Goal: Task Accomplishment & Management: Use online tool/utility

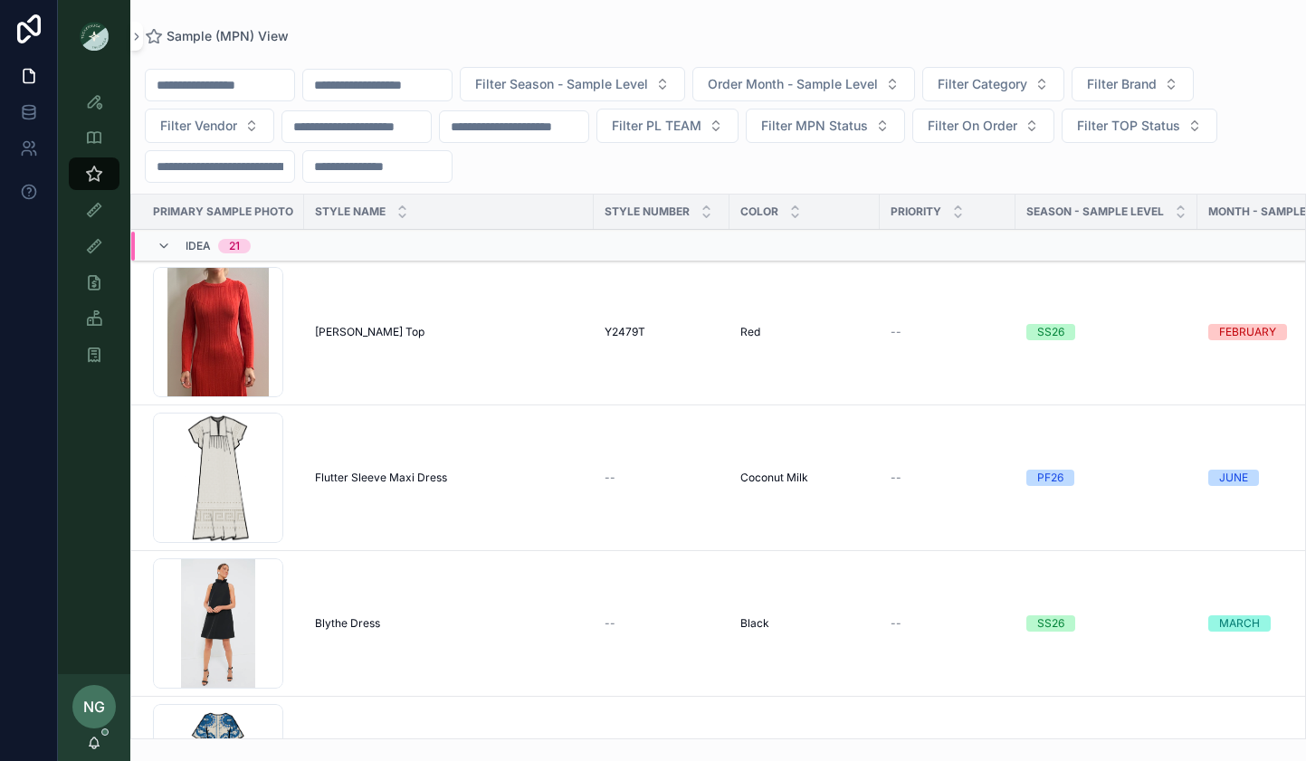
click at [184, 130] on span "Filter Vendor" at bounding box center [198, 126] width 77 height 18
drag, startPoint x: 360, startPoint y: 34, endPoint x: 236, endPoint y: 189, distance: 198.4
click at [360, 35] on div "Sample (MPN) View" at bounding box center [718, 36] width 1147 height 14
click at [1028, 81] on span "Filter Category" at bounding box center [983, 84] width 90 height 18
drag, startPoint x: 980, startPoint y: 28, endPoint x: 918, endPoint y: 66, distance: 72.4
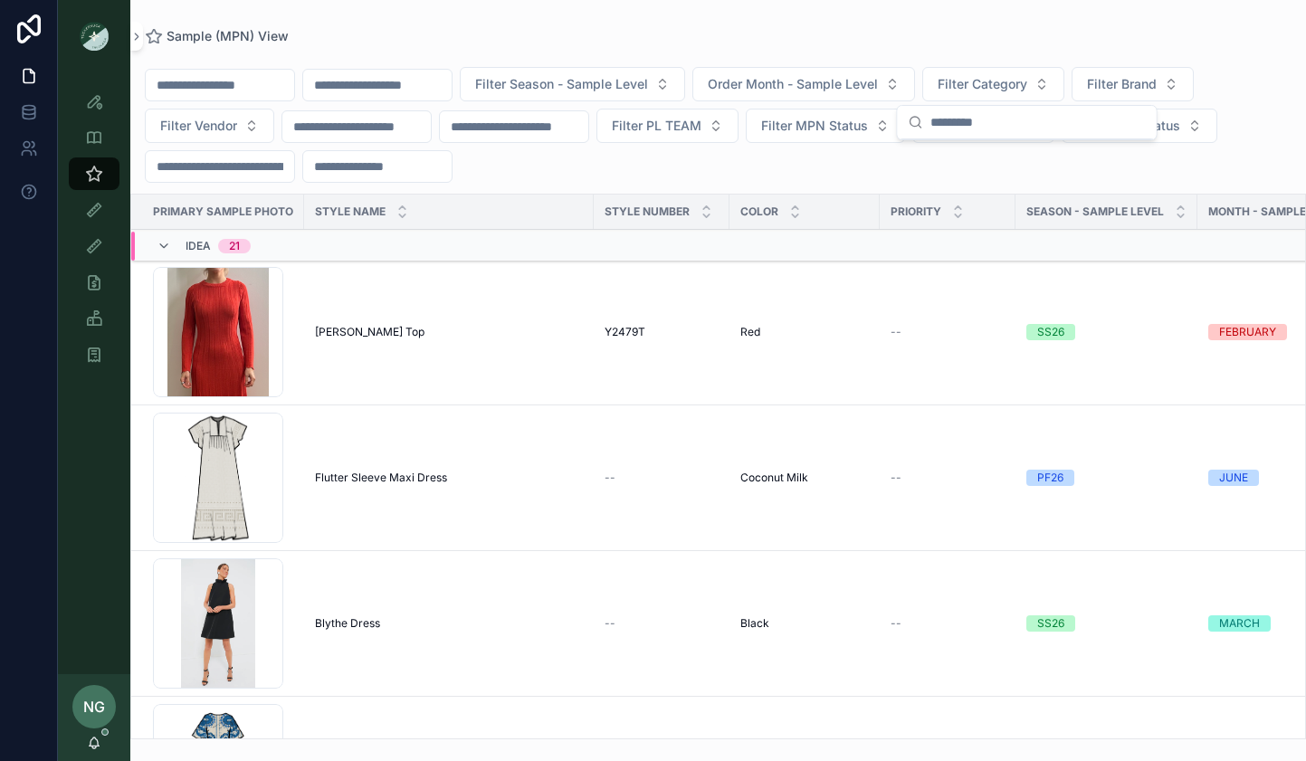
click at [980, 27] on div "Sample (MPN) View Filter Season - Sample Level Order Month - Sample Level Filte…" at bounding box center [718, 370] width 1176 height 740
click at [843, 88] on span "Order Month - Sample Level" at bounding box center [793, 84] width 170 height 18
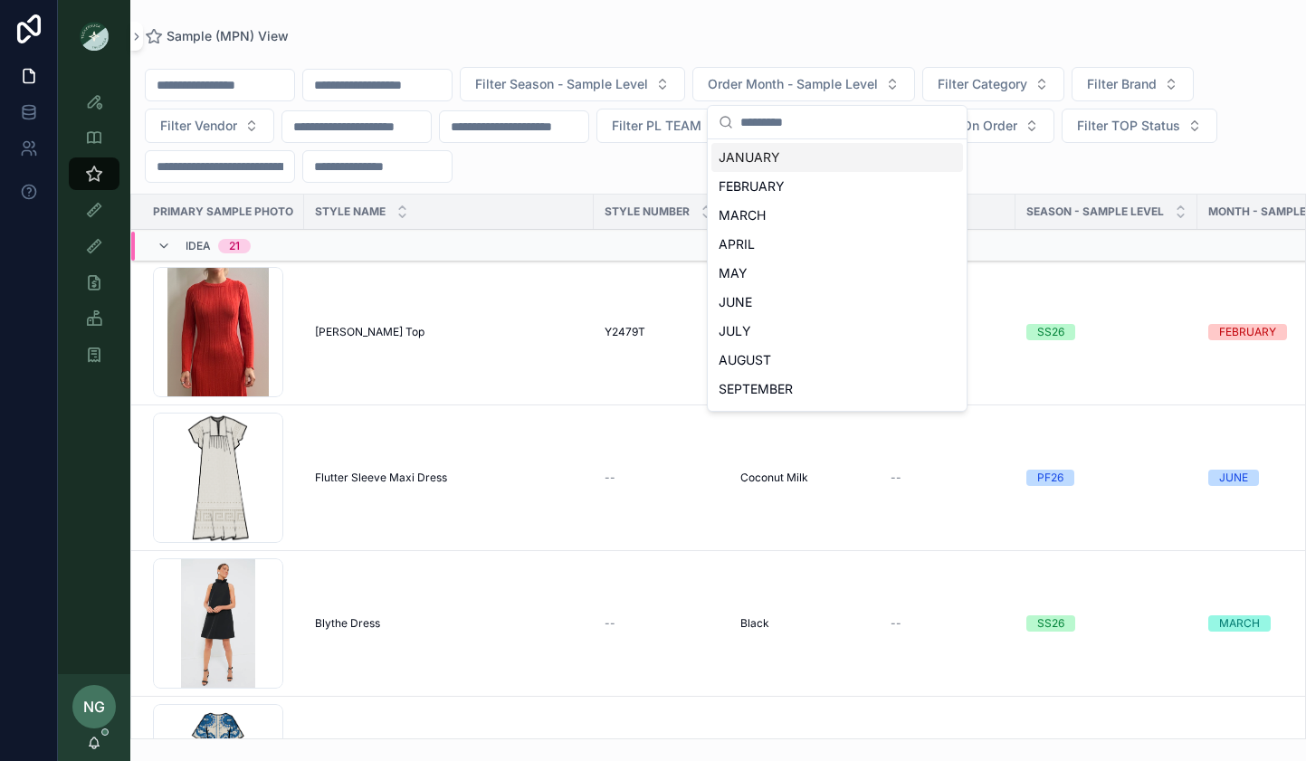
click at [839, 13] on div "Sample (MPN) View Filter Season - Sample Level Order Month - Sample Level Filte…" at bounding box center [718, 370] width 1176 height 740
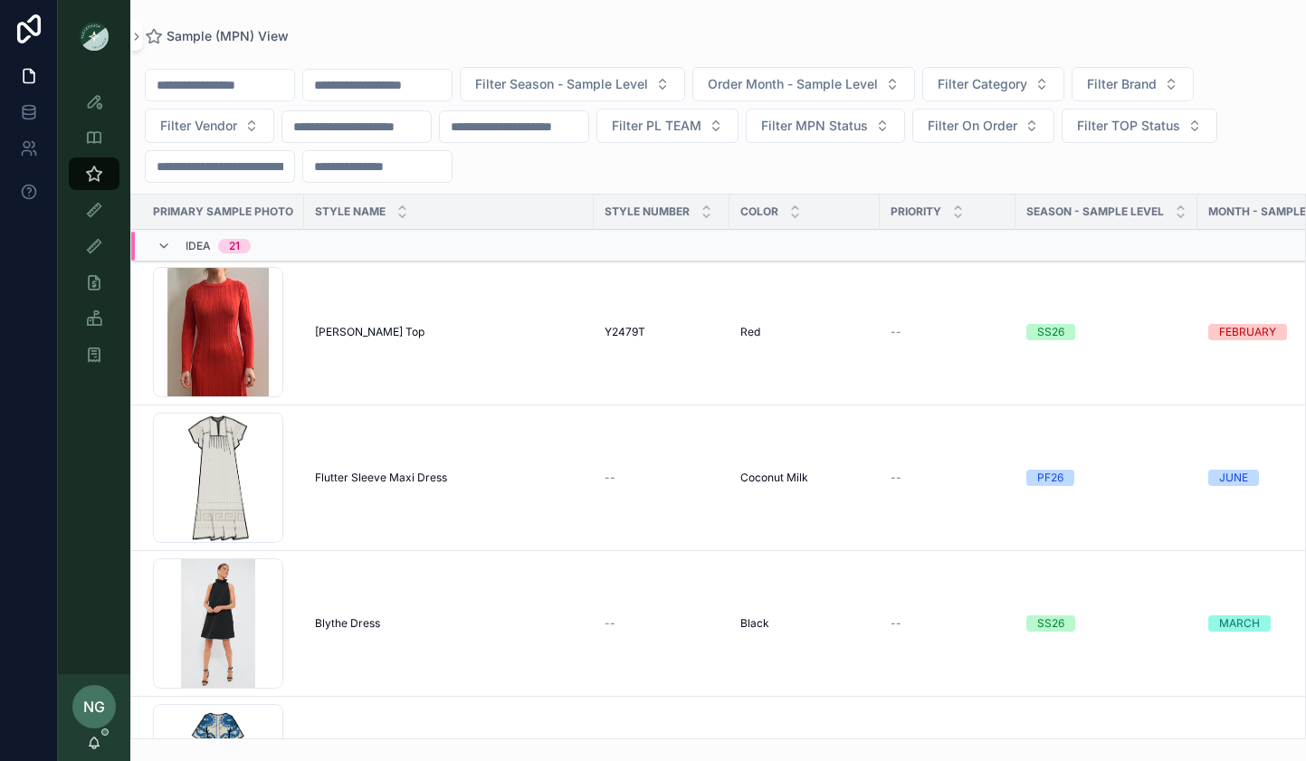
click at [630, 84] on span "Filter Season - Sample Level" at bounding box center [561, 84] width 173 height 18
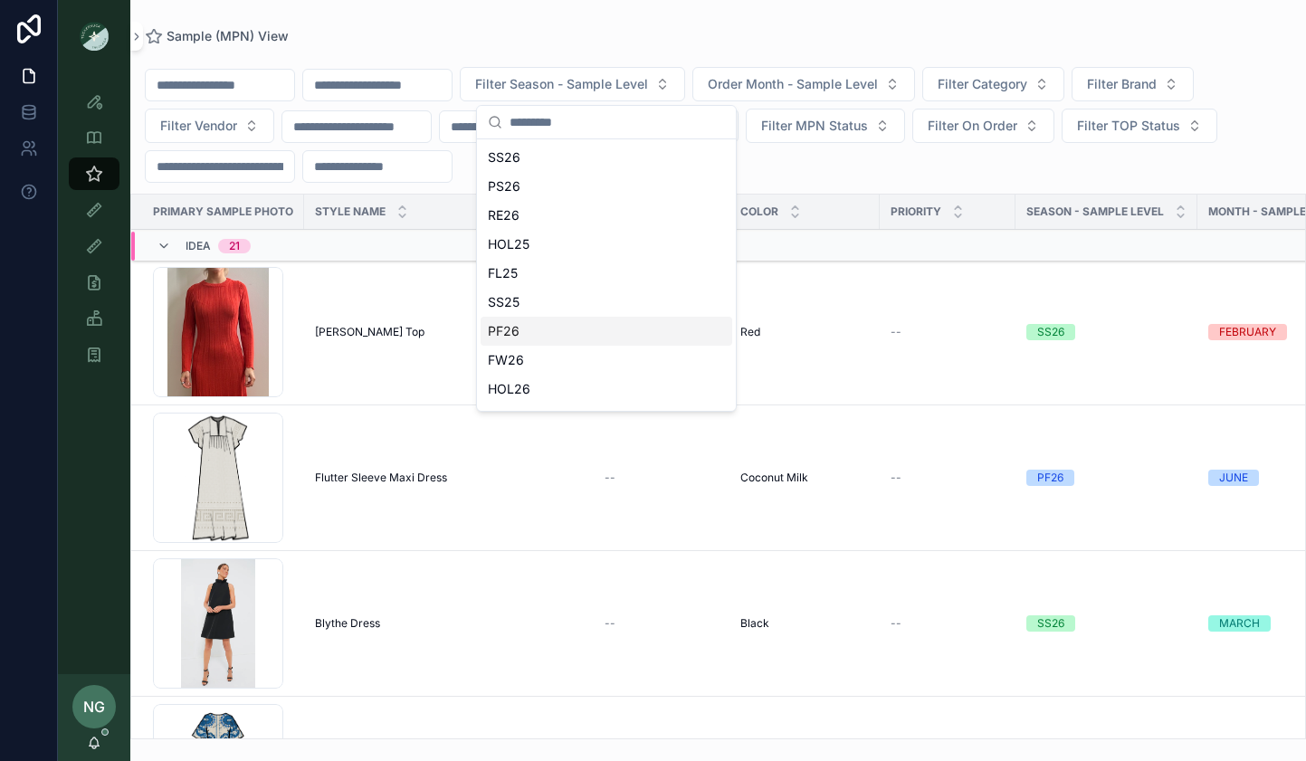
click at [583, 331] on div "PF26" at bounding box center [607, 331] width 252 height 29
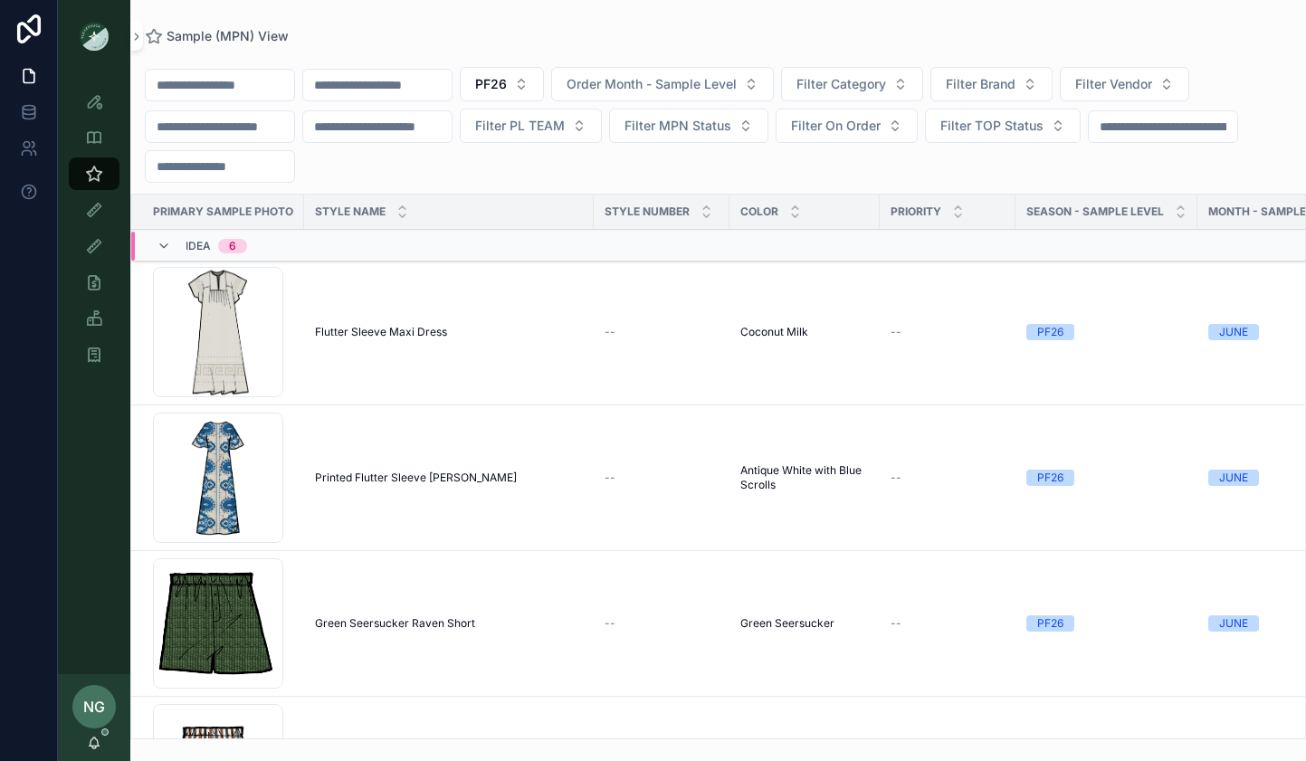
click at [378, 331] on span "Flutter Sleeve Maxi Dress" at bounding box center [381, 332] width 132 height 14
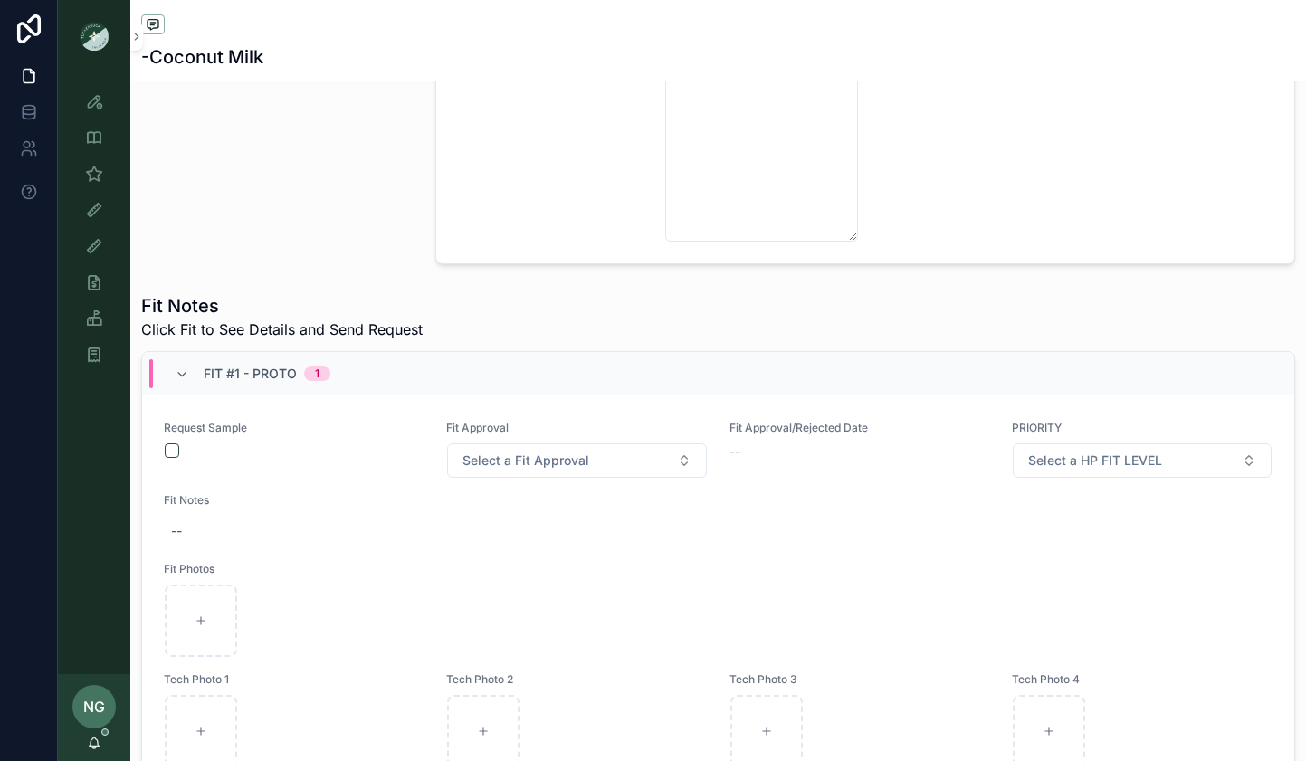
scroll to position [10, 0]
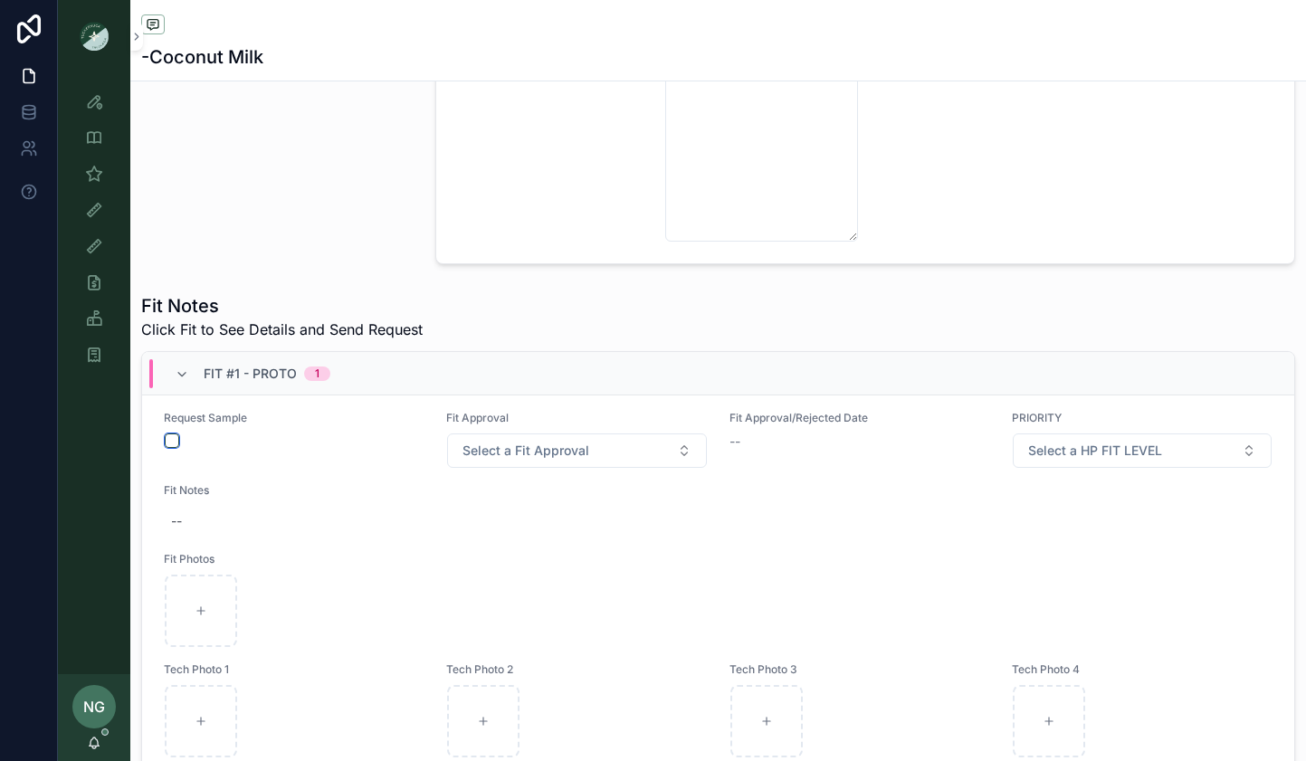
click at [177, 440] on button "scrollable content" at bounding box center [172, 441] width 14 height 14
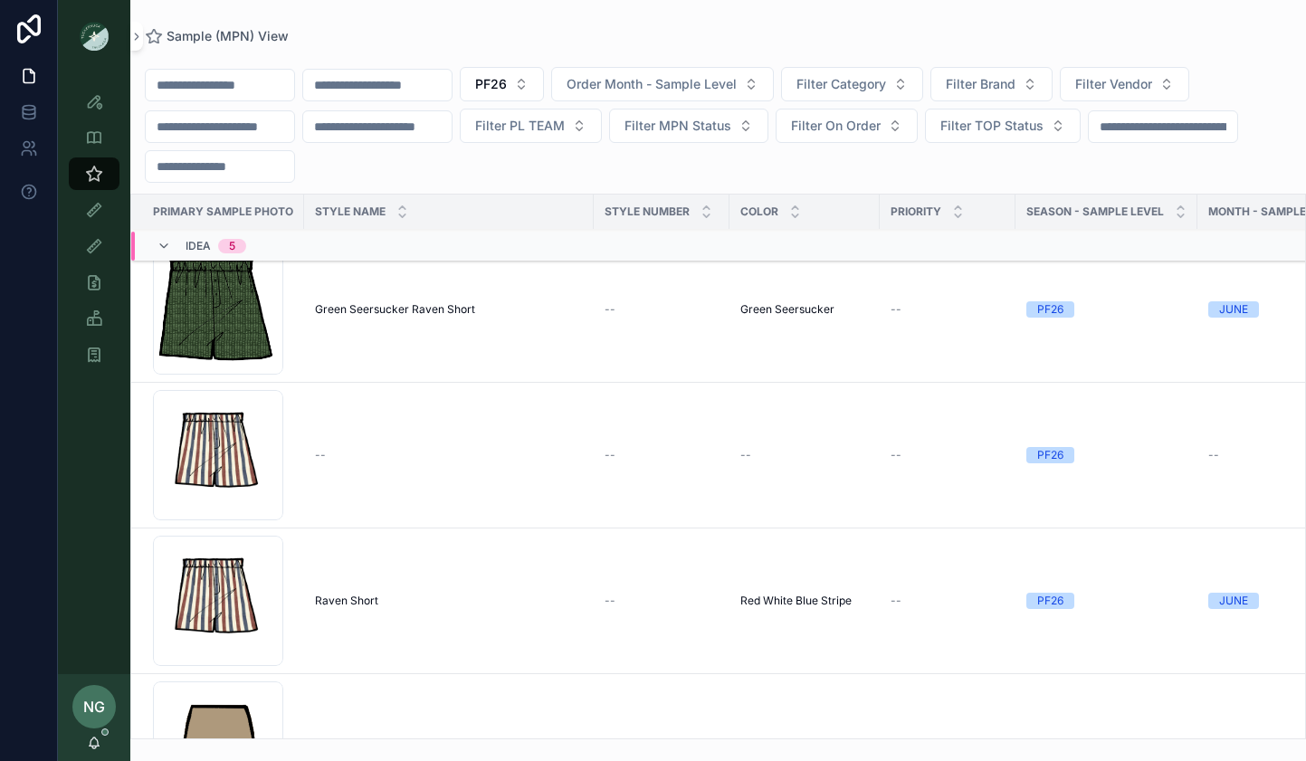
scroll to position [173, 0]
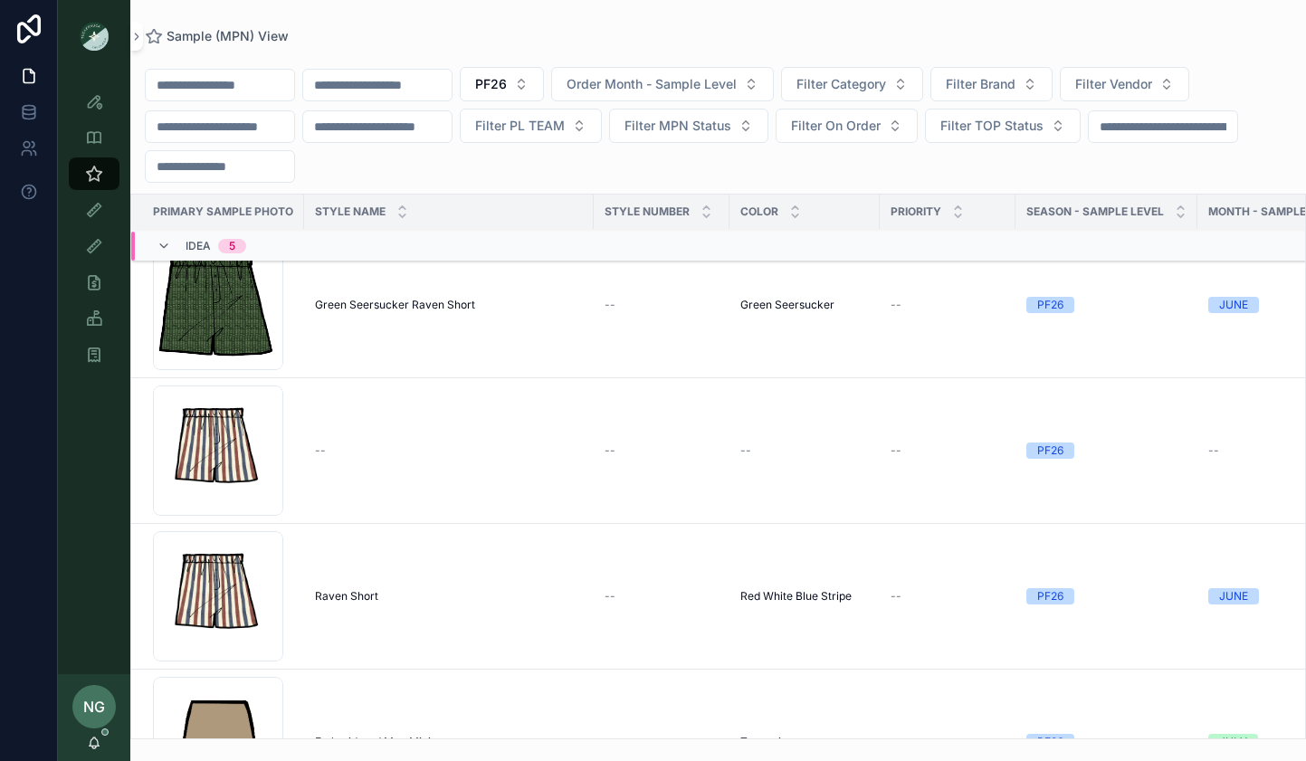
drag, startPoint x: 340, startPoint y: 475, endPoint x: 1087, endPoint y: 6, distance: 882.7
click at [0, 0] on div "Style View Style View - Vendor Specific Sample (MPN) View Fit View Sample Coord…" at bounding box center [653, 380] width 1306 height 761
click at [395, 599] on div "Raven Short Raven Short" at bounding box center [449, 596] width 268 height 14
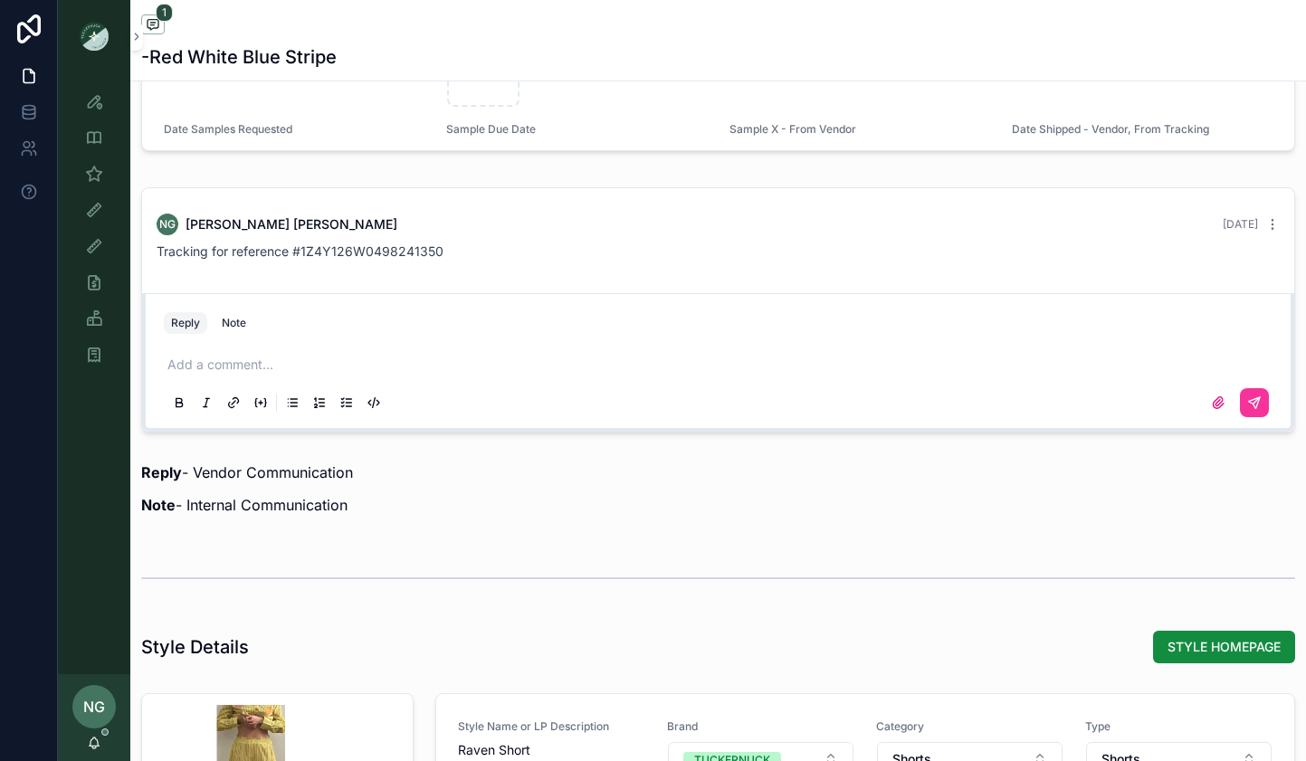
scroll to position [1486, 0]
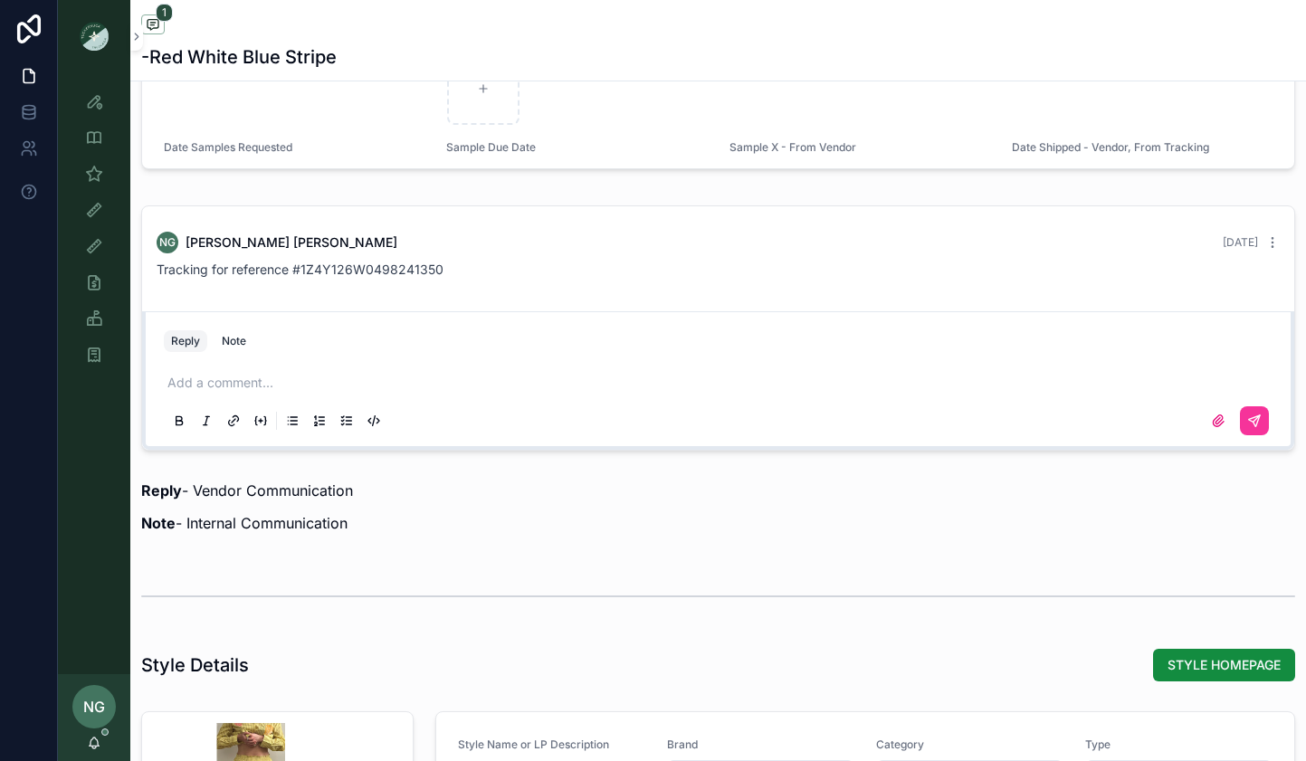
click at [1209, 656] on span "STYLE HOMEPAGE" at bounding box center [1224, 665] width 113 height 18
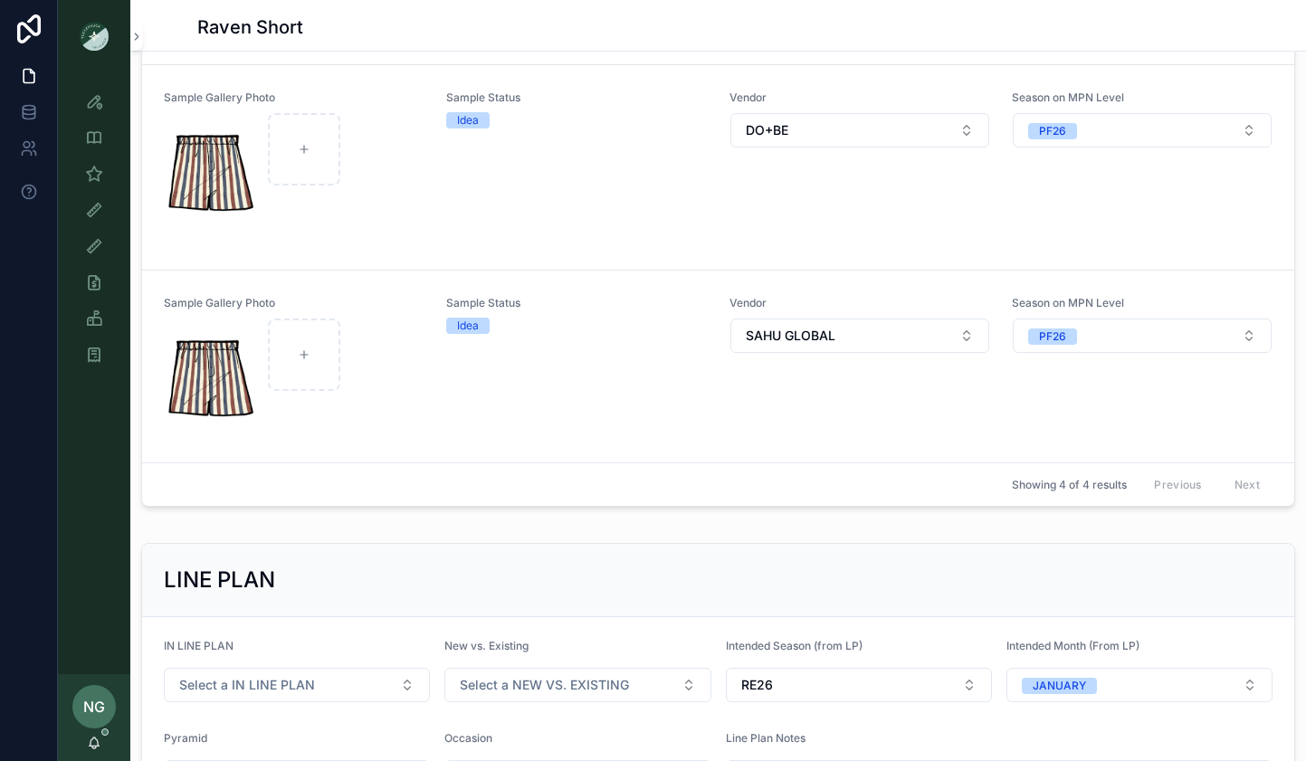
scroll to position [79, 0]
click at [543, 362] on div "Sample Status Idea" at bounding box center [576, 371] width 261 height 154
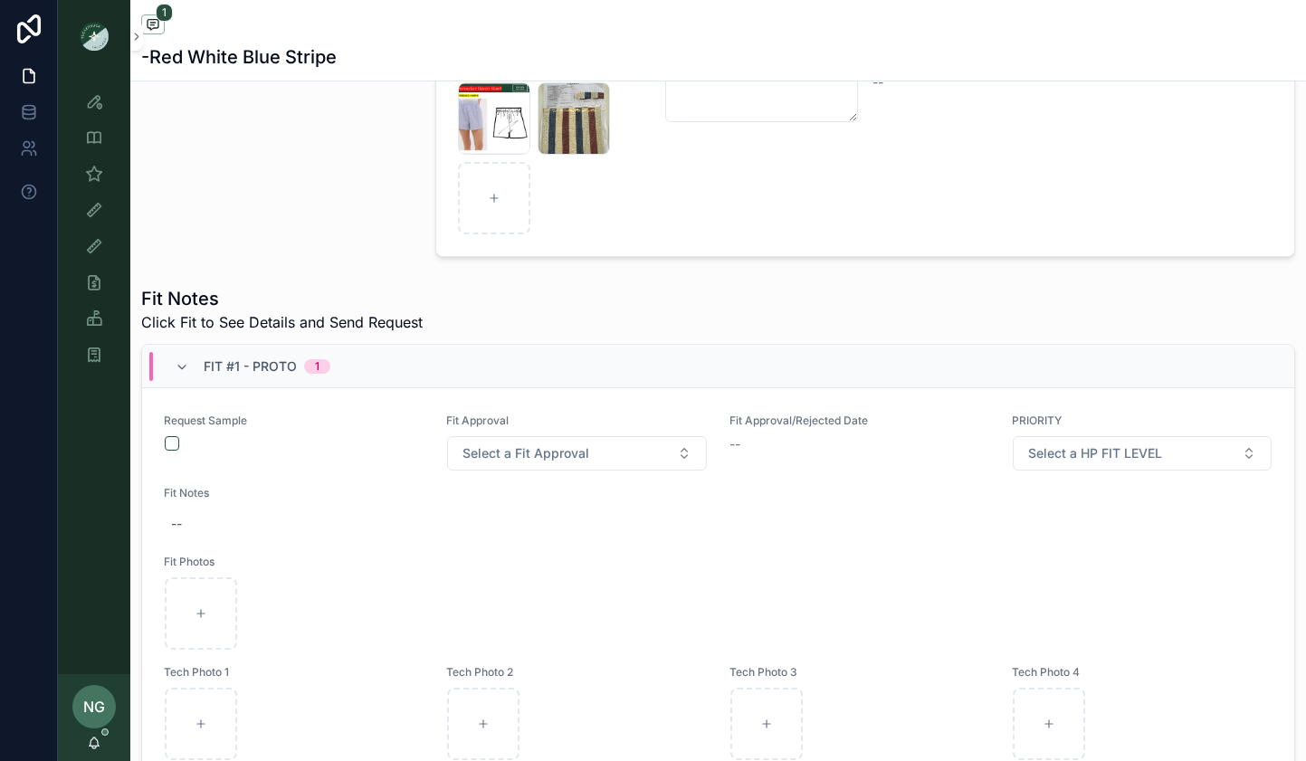
click at [164, 440] on form "scrollable content" at bounding box center [294, 443] width 261 height 16
click at [170, 443] on button "scrollable content" at bounding box center [172, 443] width 14 height 14
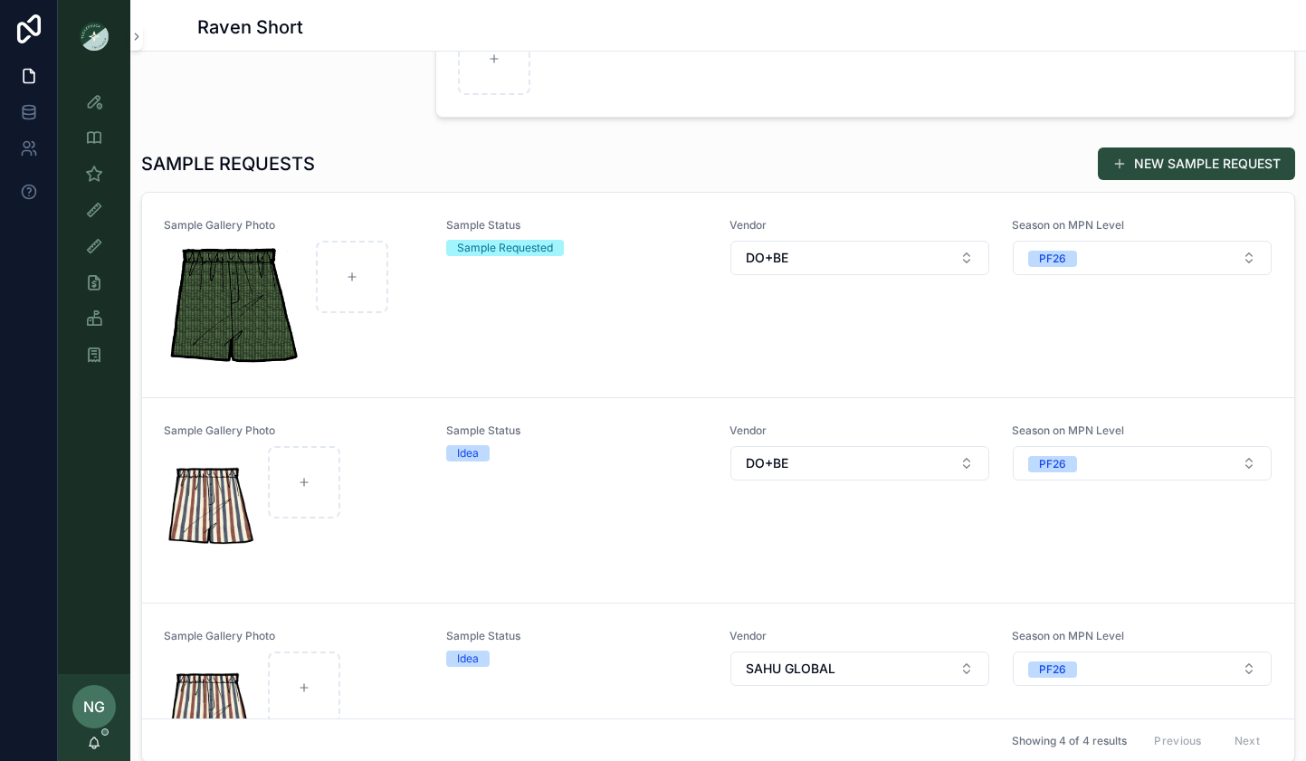
scroll to position [72, 0]
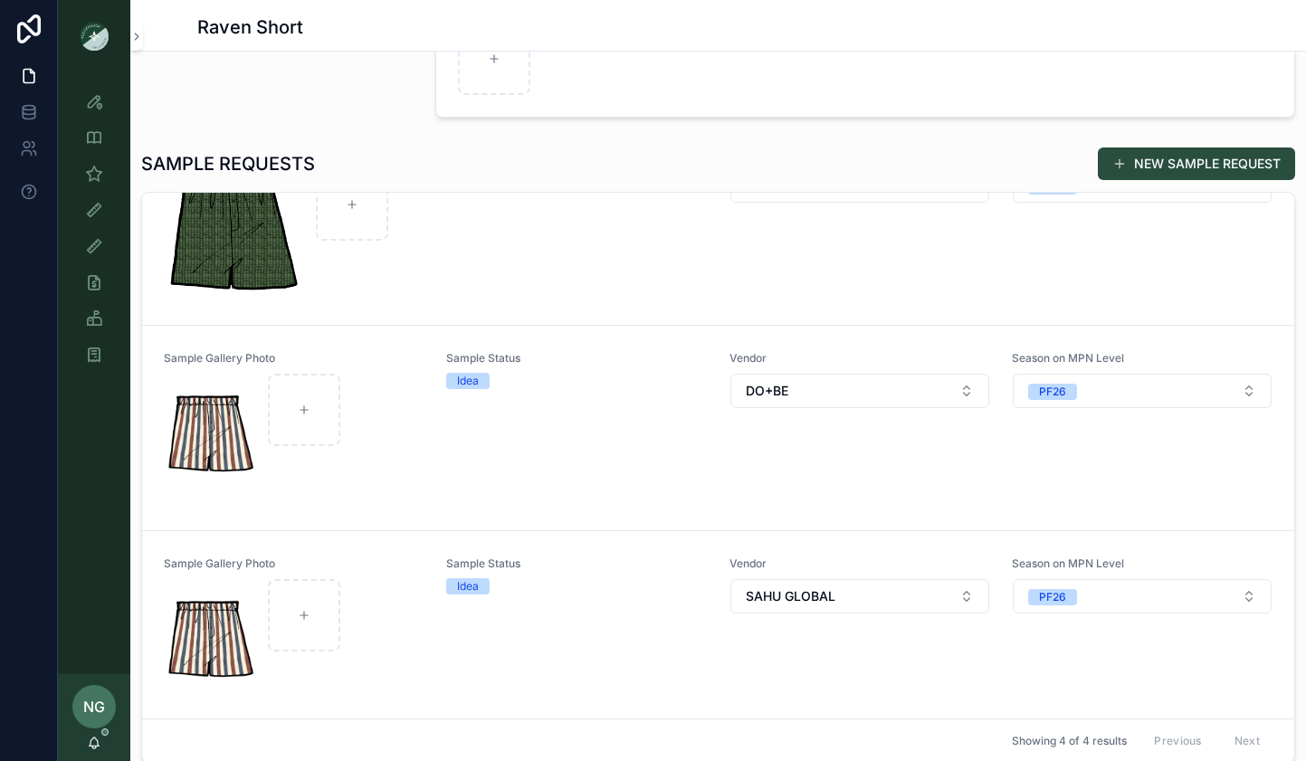
click at [484, 457] on div "Sample Status Idea" at bounding box center [576, 428] width 261 height 154
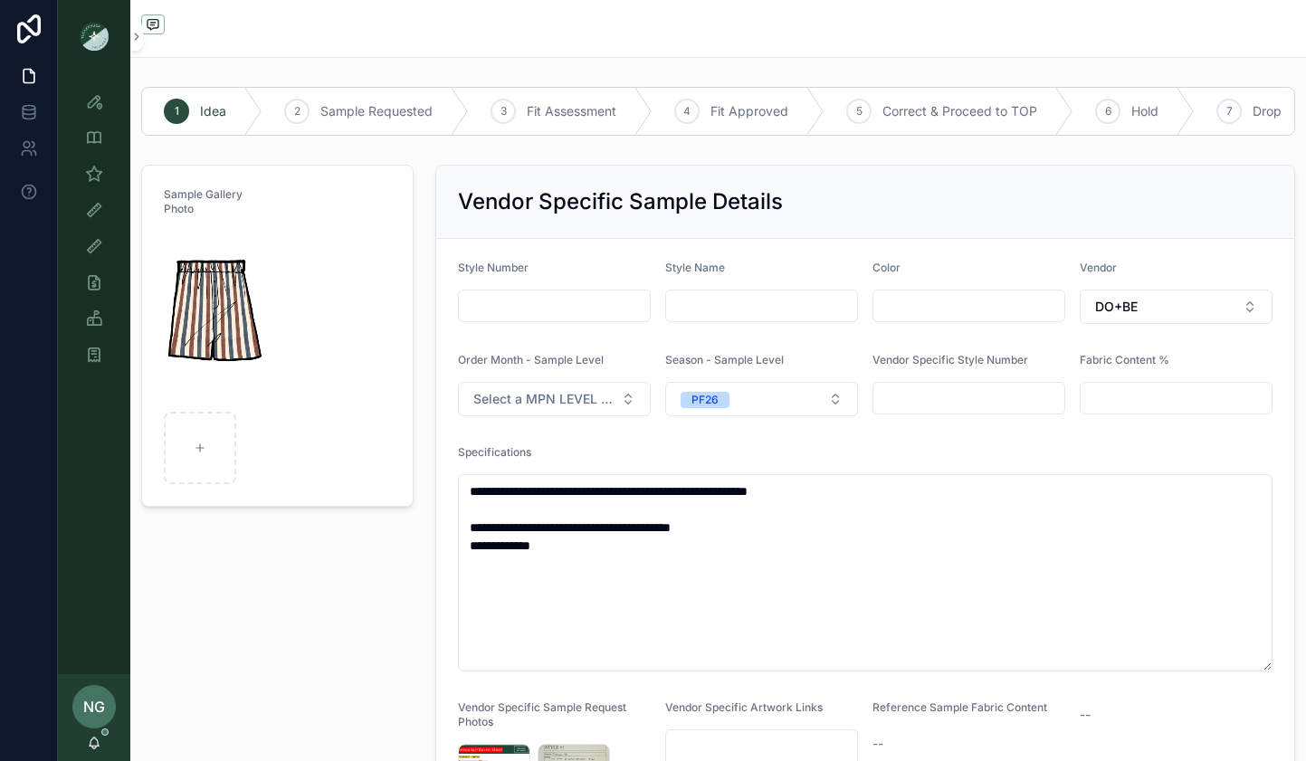
scroll to position [5, 0]
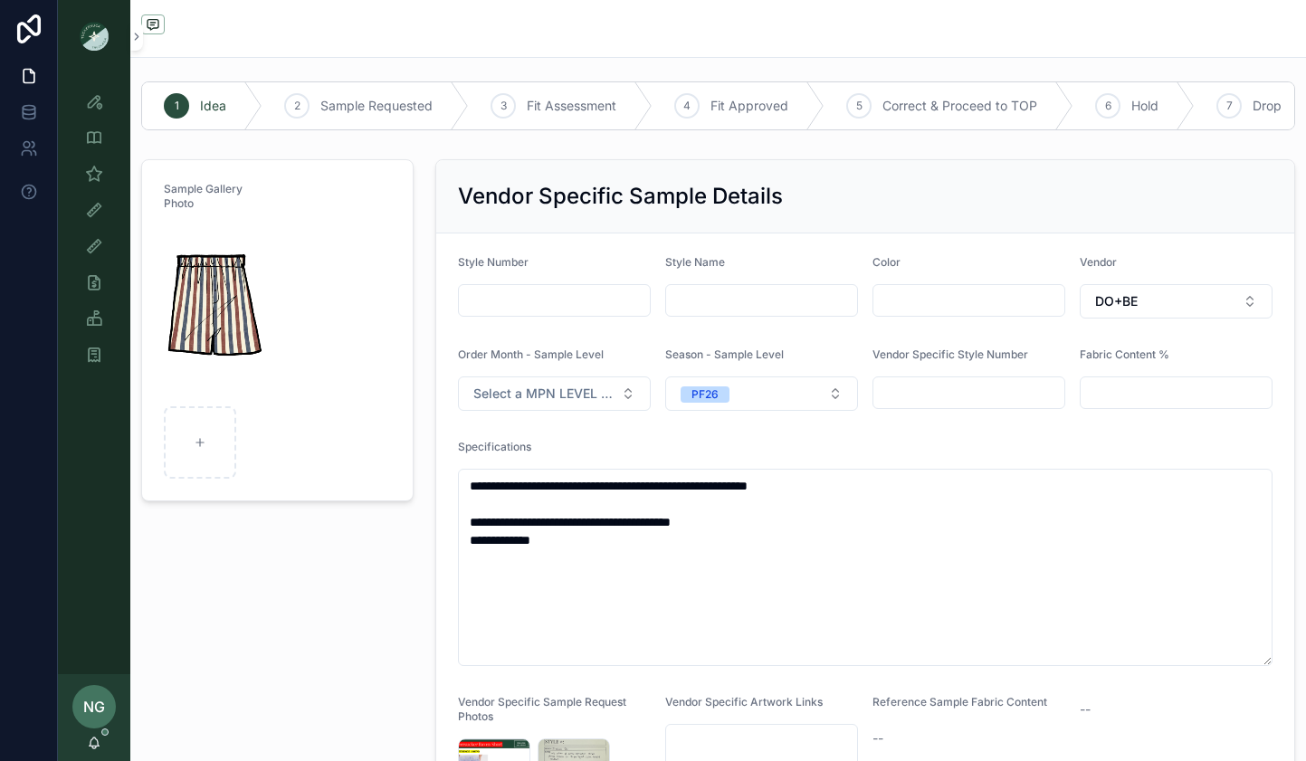
click at [722, 287] on div "scrollable content" at bounding box center [761, 300] width 193 height 33
click at [818, 297] on input "scrollable content" at bounding box center [761, 300] width 191 height 25
type input "**********"
click at [929, 283] on div "Color" at bounding box center [969, 286] width 193 height 63
click at [928, 303] on input "scrollable content" at bounding box center [969, 300] width 191 height 25
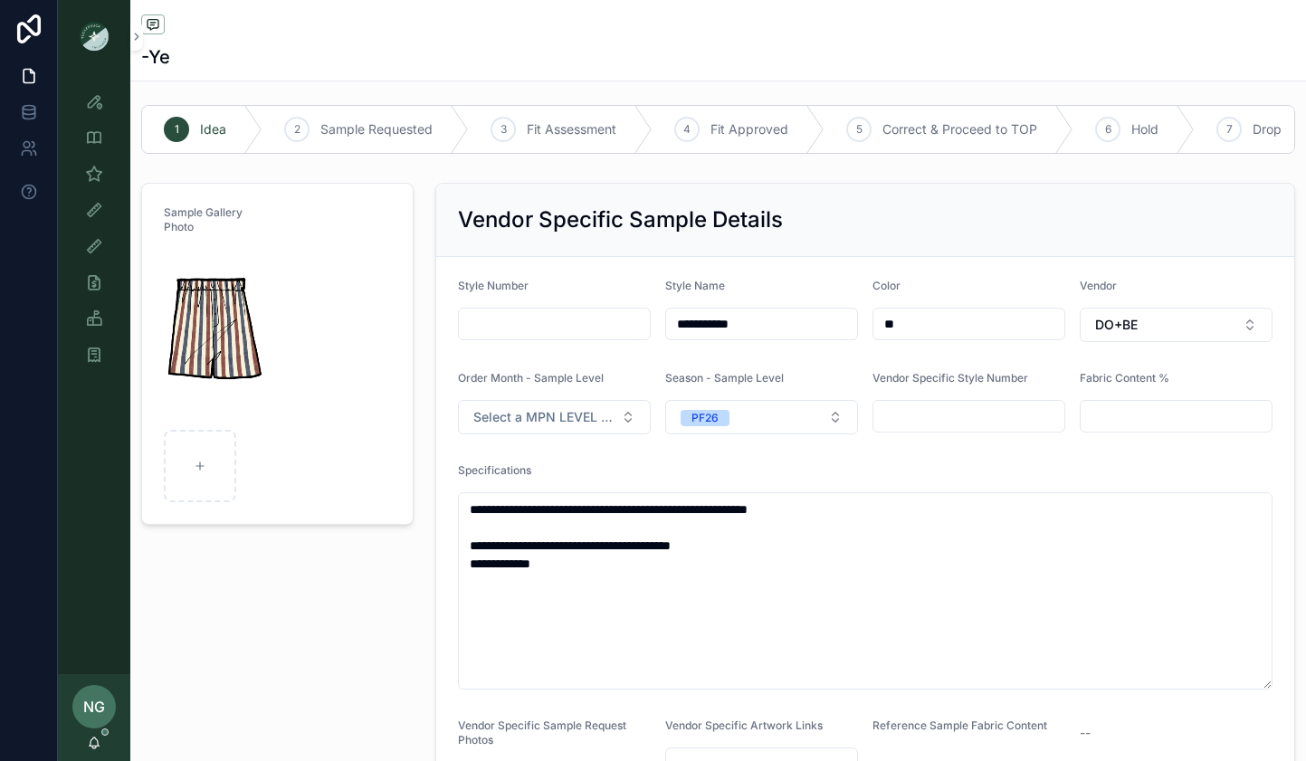
scroll to position [29, 0]
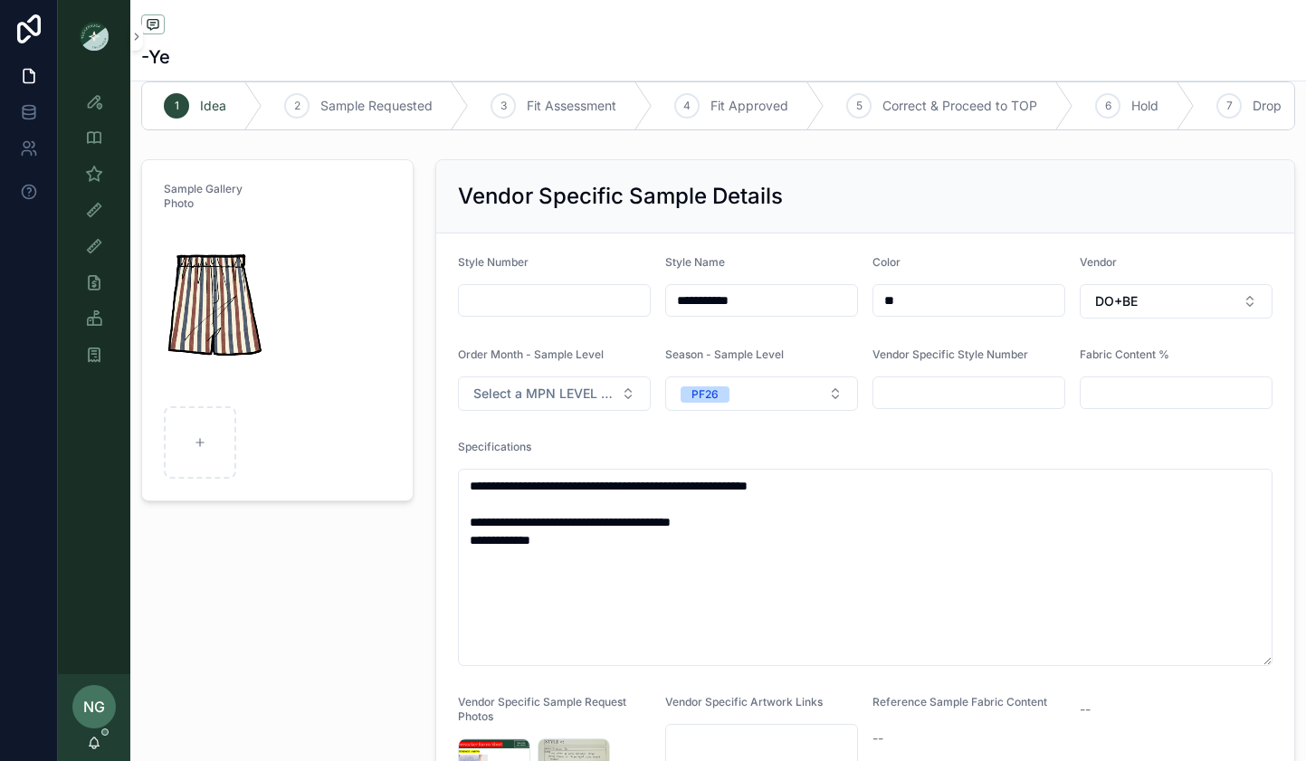
drag, startPoint x: 986, startPoint y: 297, endPoint x: 834, endPoint y: 296, distance: 152.1
click at [834, 296] on form "**********" at bounding box center [865, 573] width 858 height 679
type input "*"
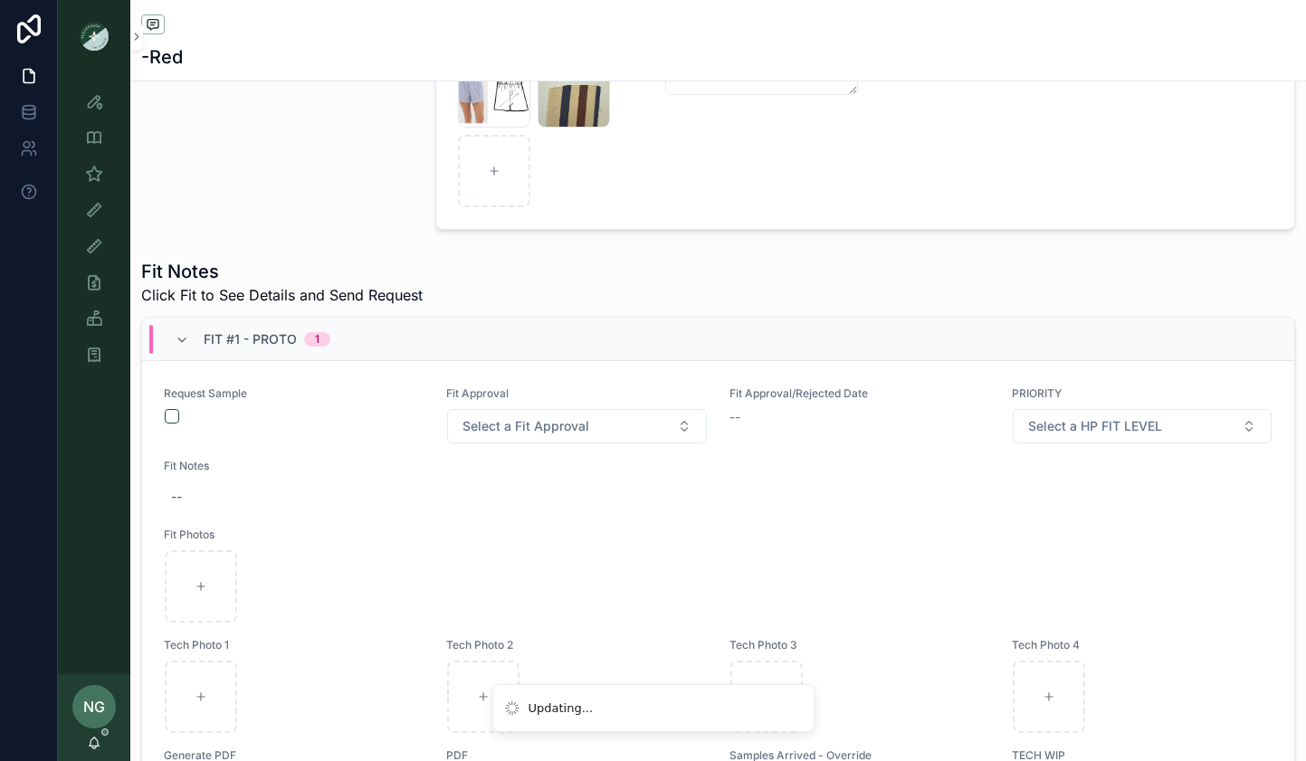
scroll to position [52, 0]
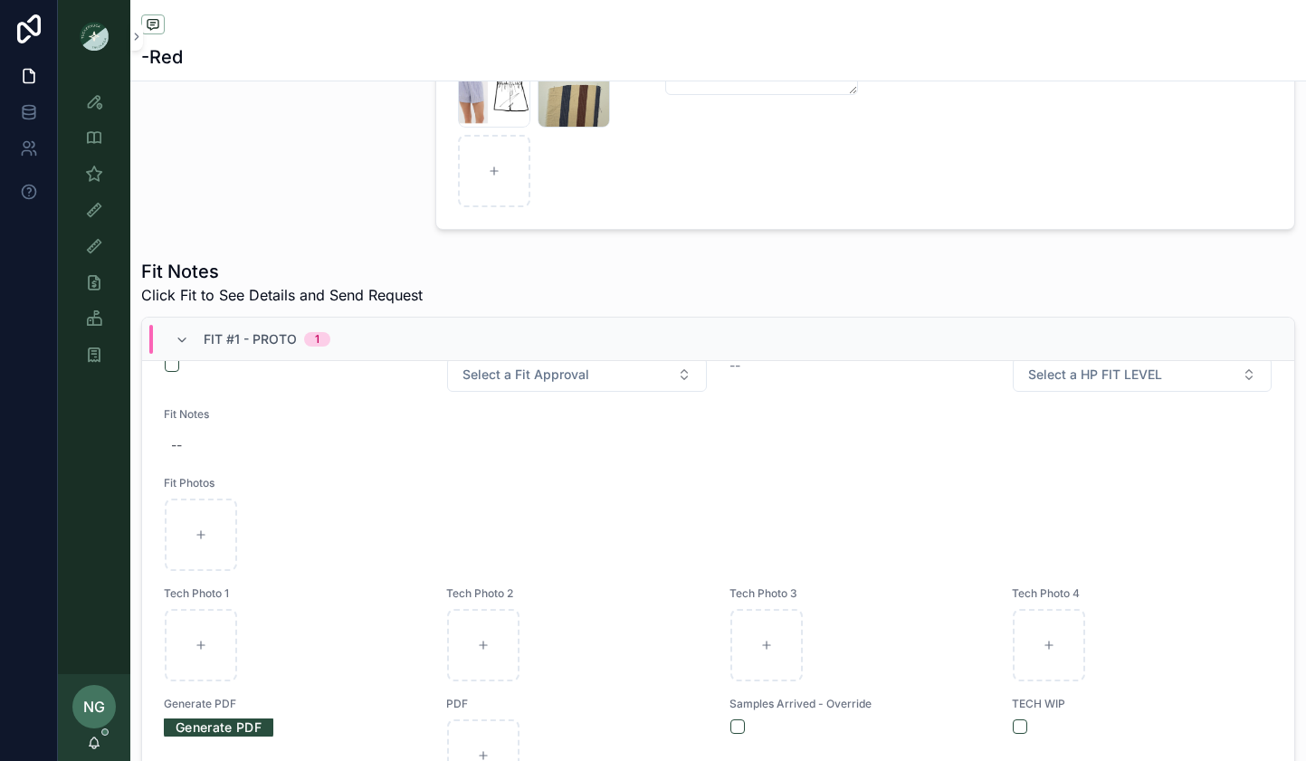
type input "**********"
click at [173, 367] on button "scrollable content" at bounding box center [172, 365] width 14 height 14
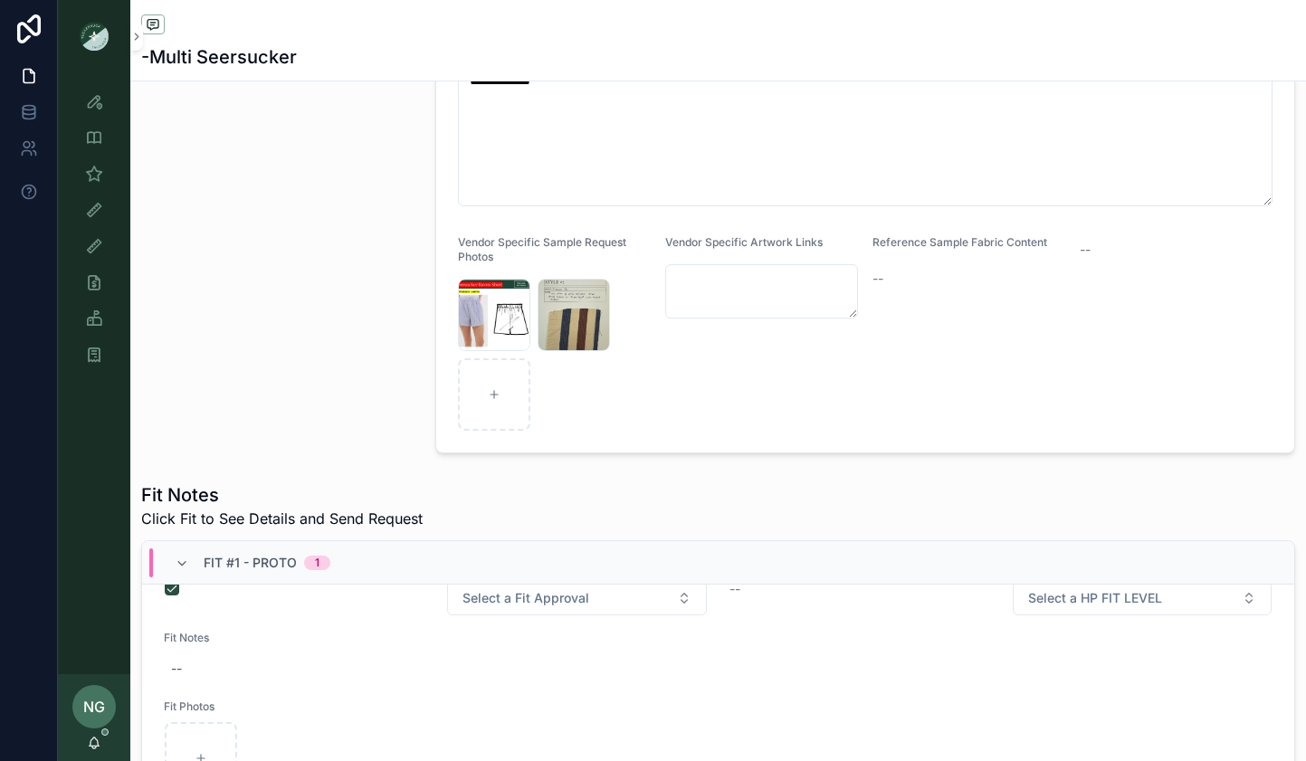
scroll to position [387, 0]
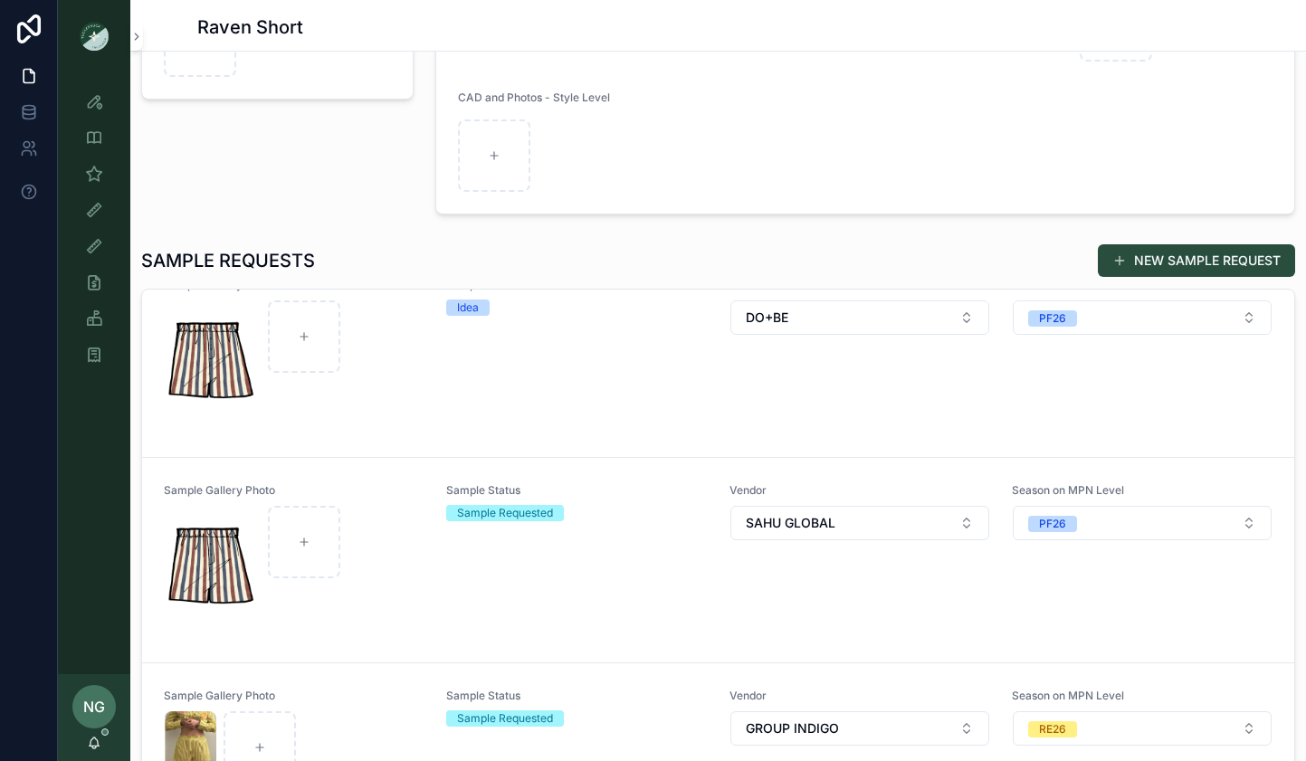
scroll to position [296, 0]
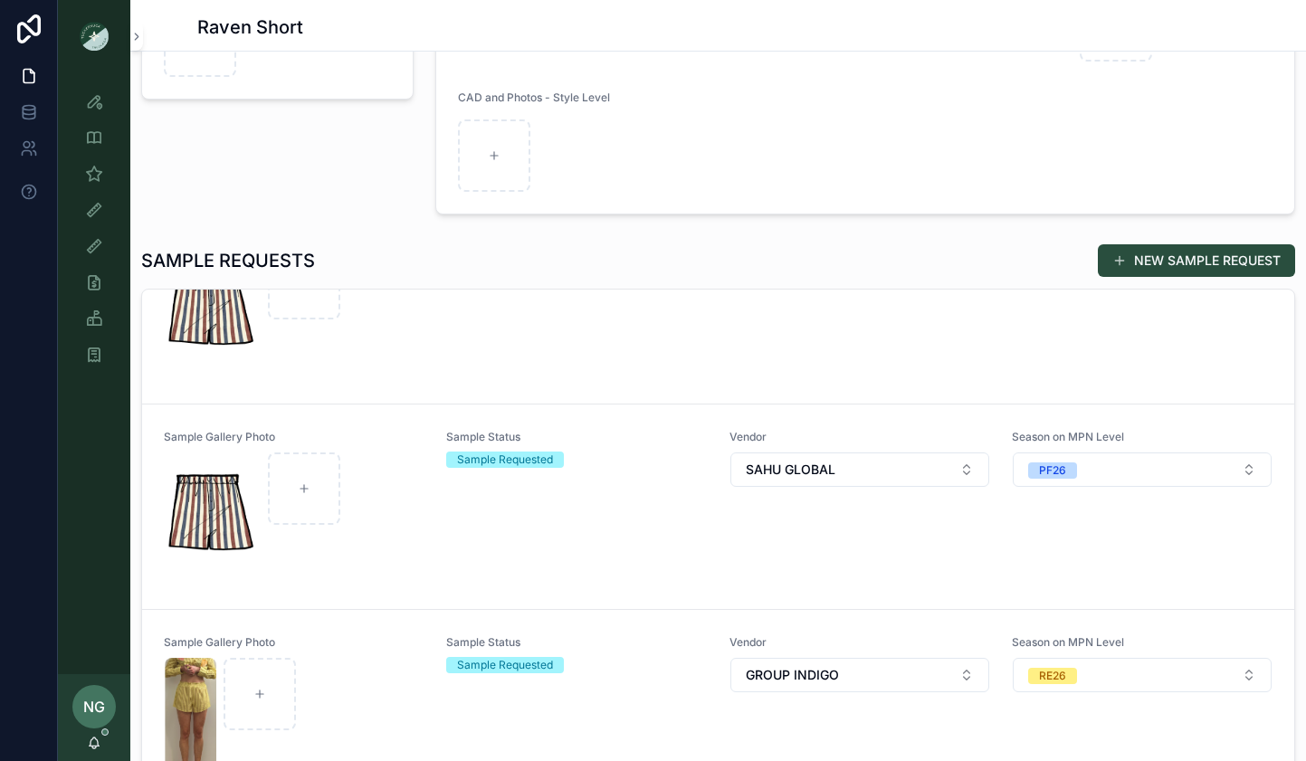
click at [395, 535] on div "scrollable content" at bounding box center [294, 518] width 259 height 130
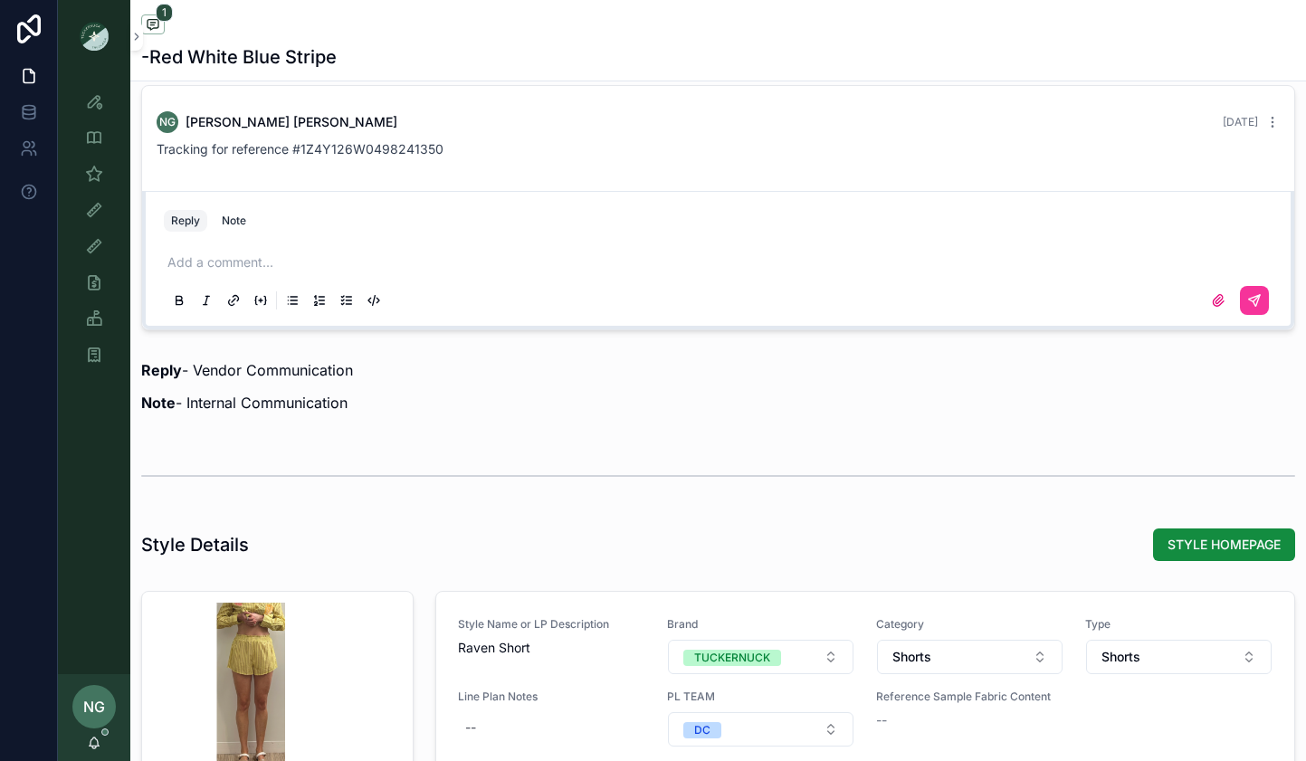
scroll to position [1447, 0]
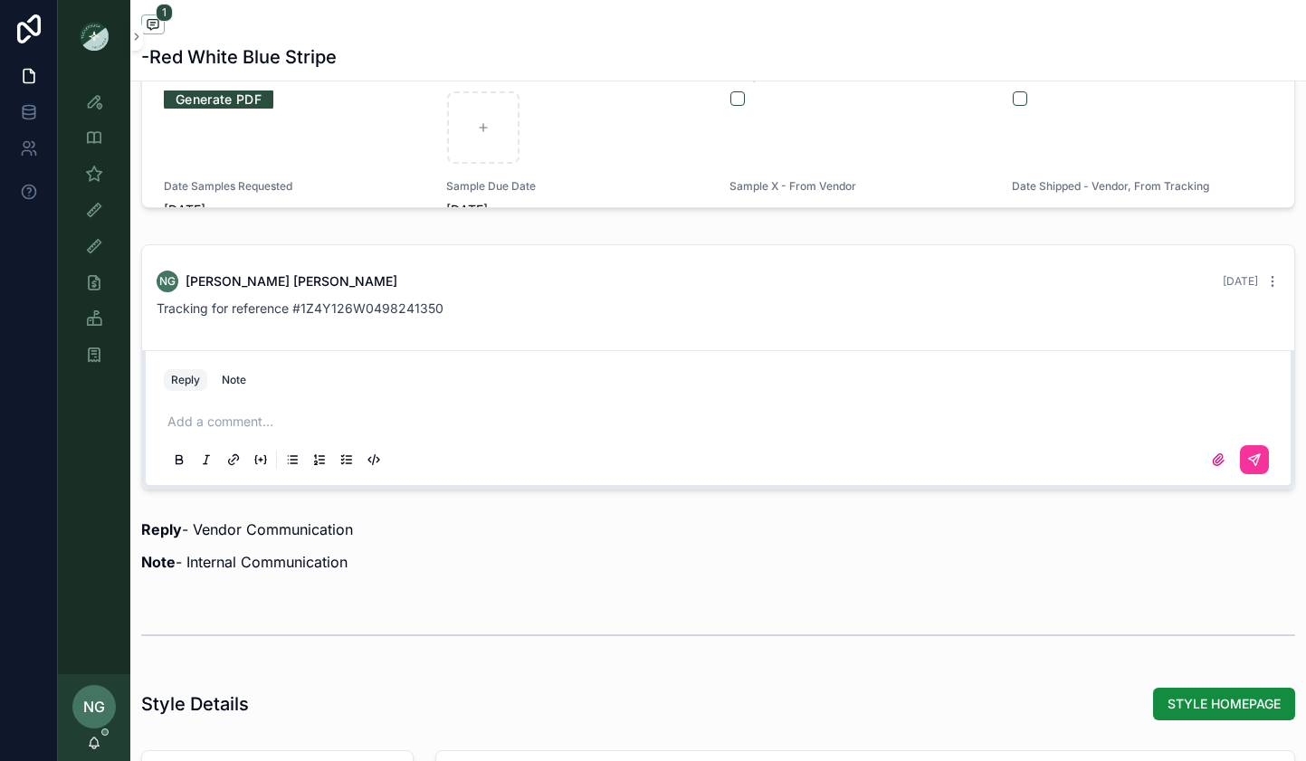
click at [368, 420] on p "scrollable content" at bounding box center [721, 422] width 1109 height 18
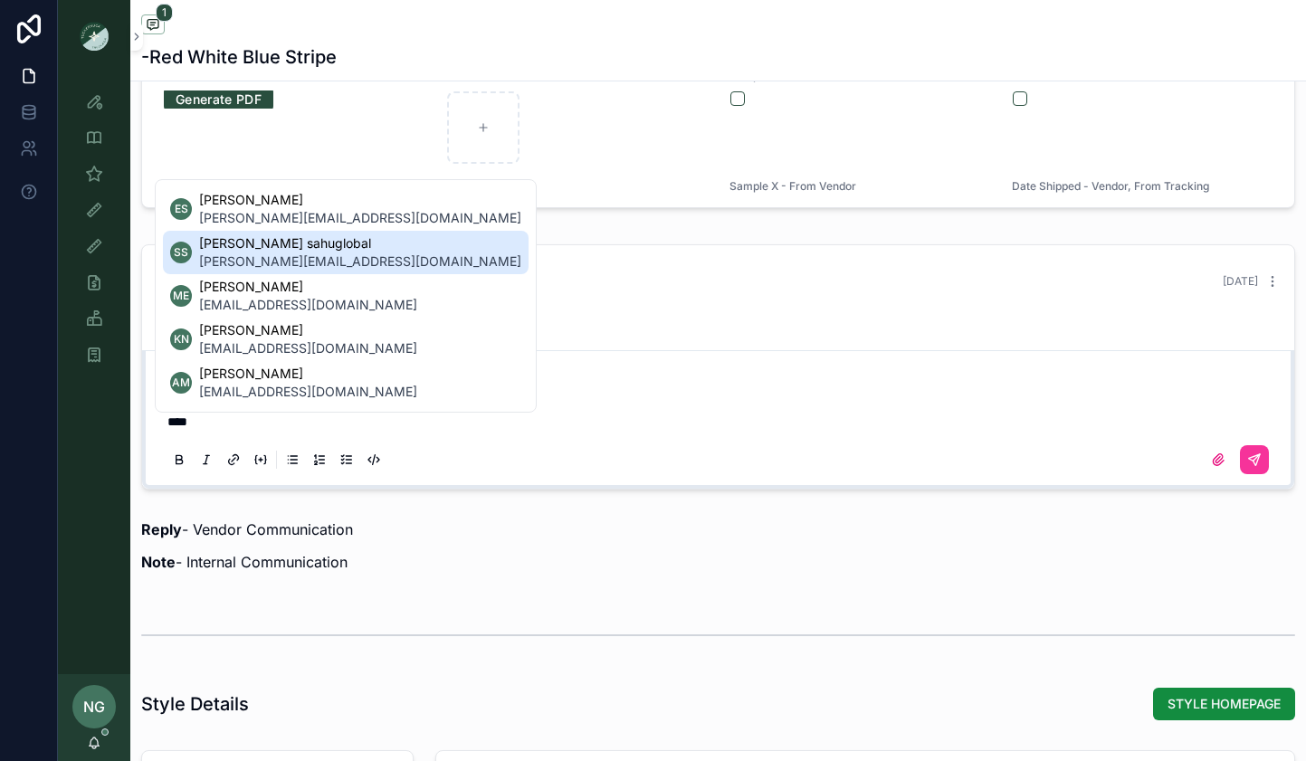
click at [341, 260] on li "Ss [PERSON_NAME] sahuglobal [PERSON_NAME][EMAIL_ADDRESS][DOMAIN_NAME]" at bounding box center [346, 252] width 366 height 43
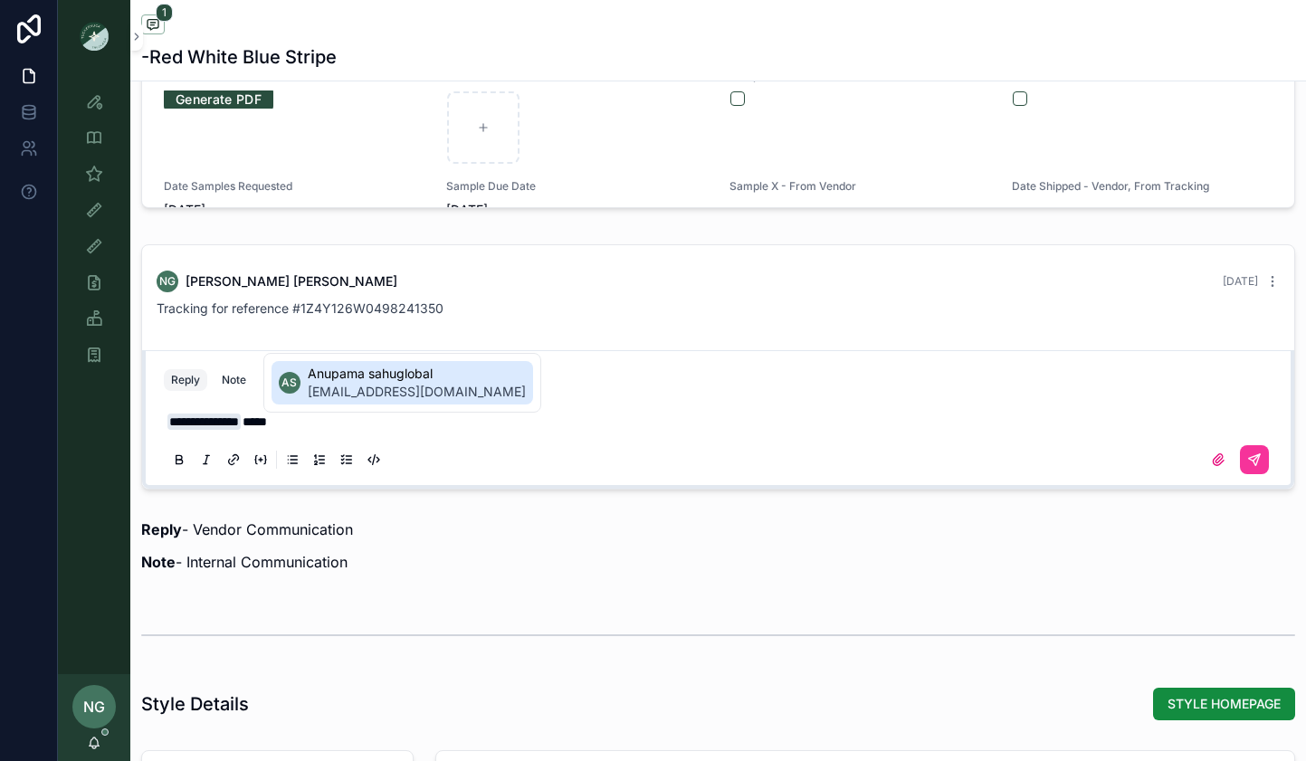
click at [336, 373] on span "Anupama sahuglobal" at bounding box center [417, 374] width 218 height 18
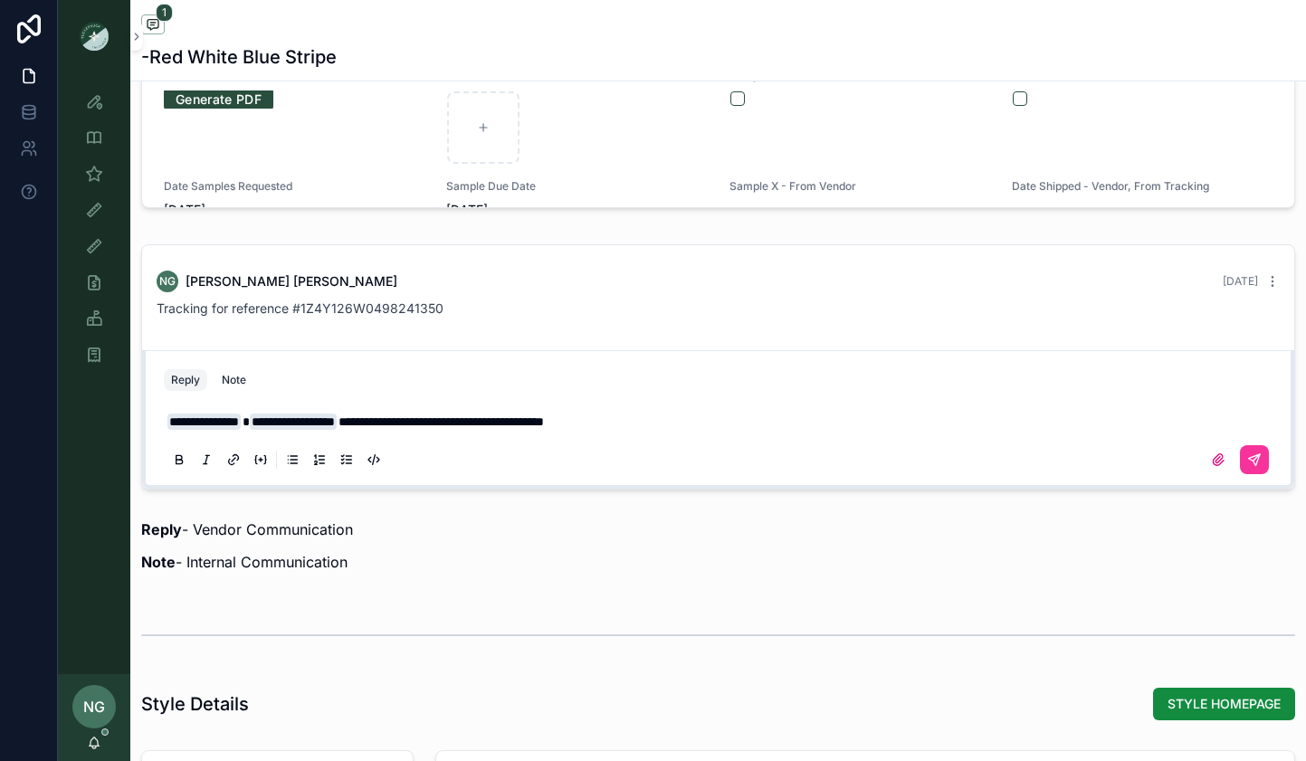
click at [1269, 444] on div "scrollable content" at bounding box center [718, 460] width 1109 height 36
click at [1254, 463] on icon "scrollable content" at bounding box center [1254, 460] width 11 height 11
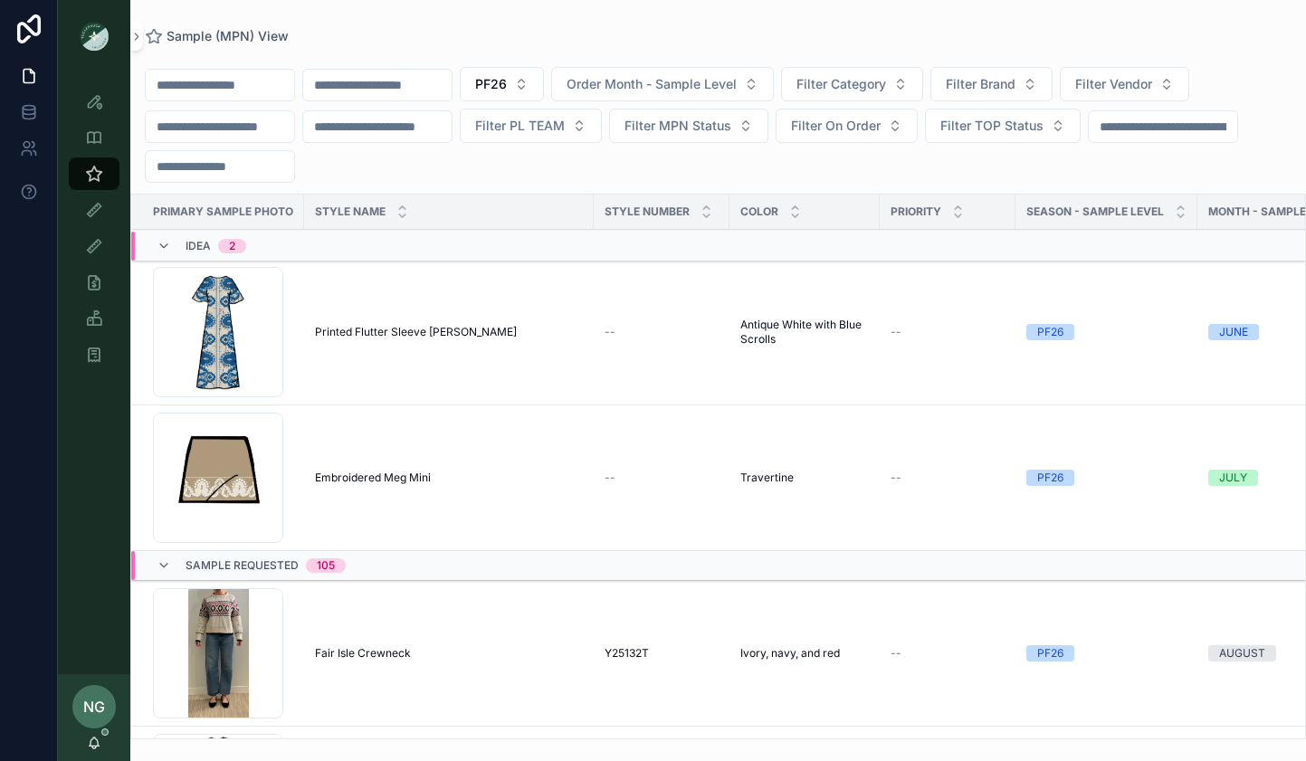
click at [378, 480] on span "Embroidered Meg Mini" at bounding box center [373, 478] width 116 height 14
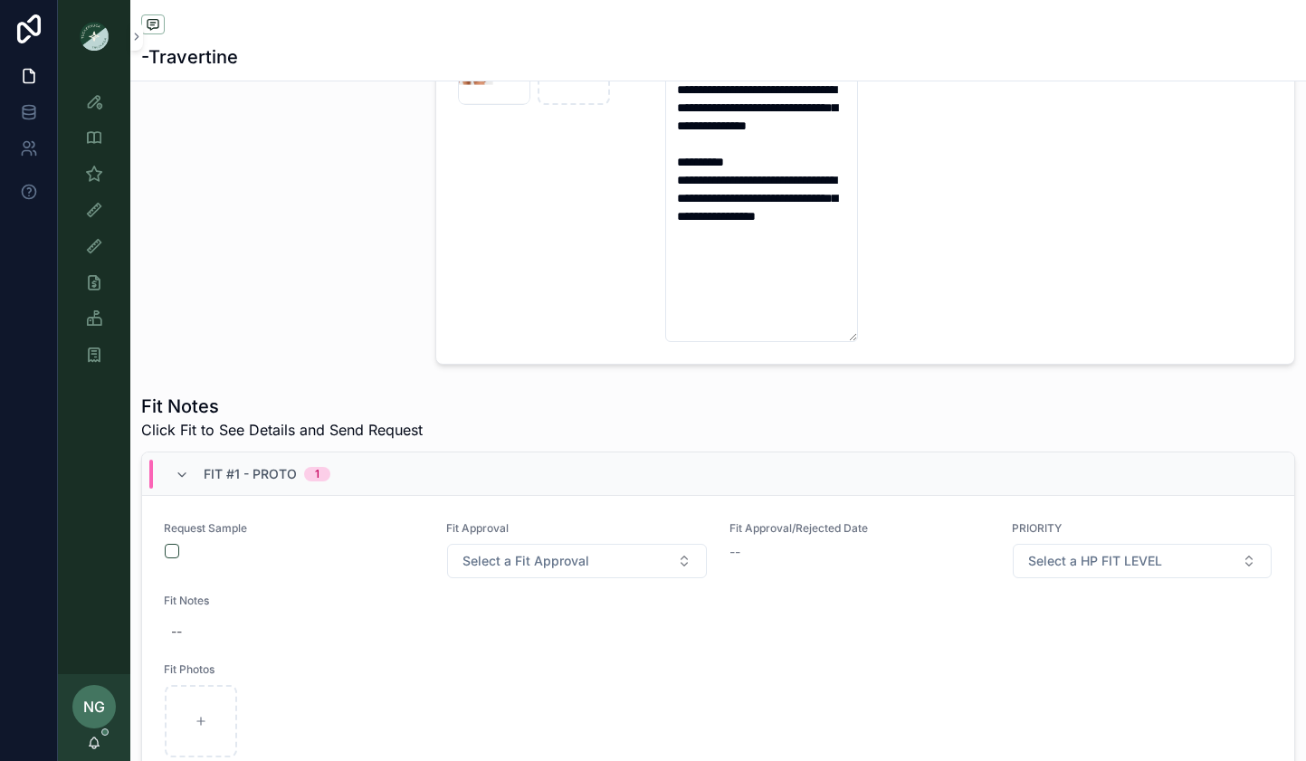
scroll to position [768, 0]
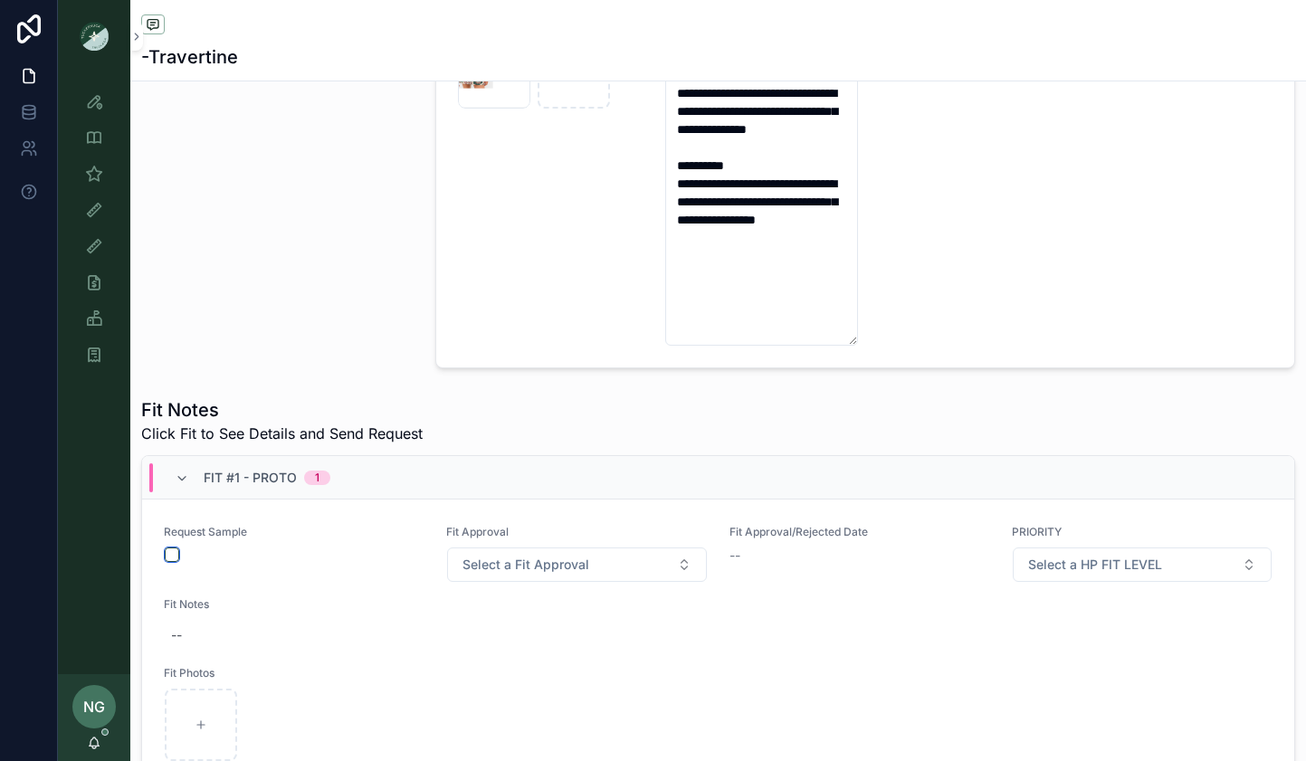
click at [172, 559] on button "scrollable content" at bounding box center [172, 555] width 14 height 14
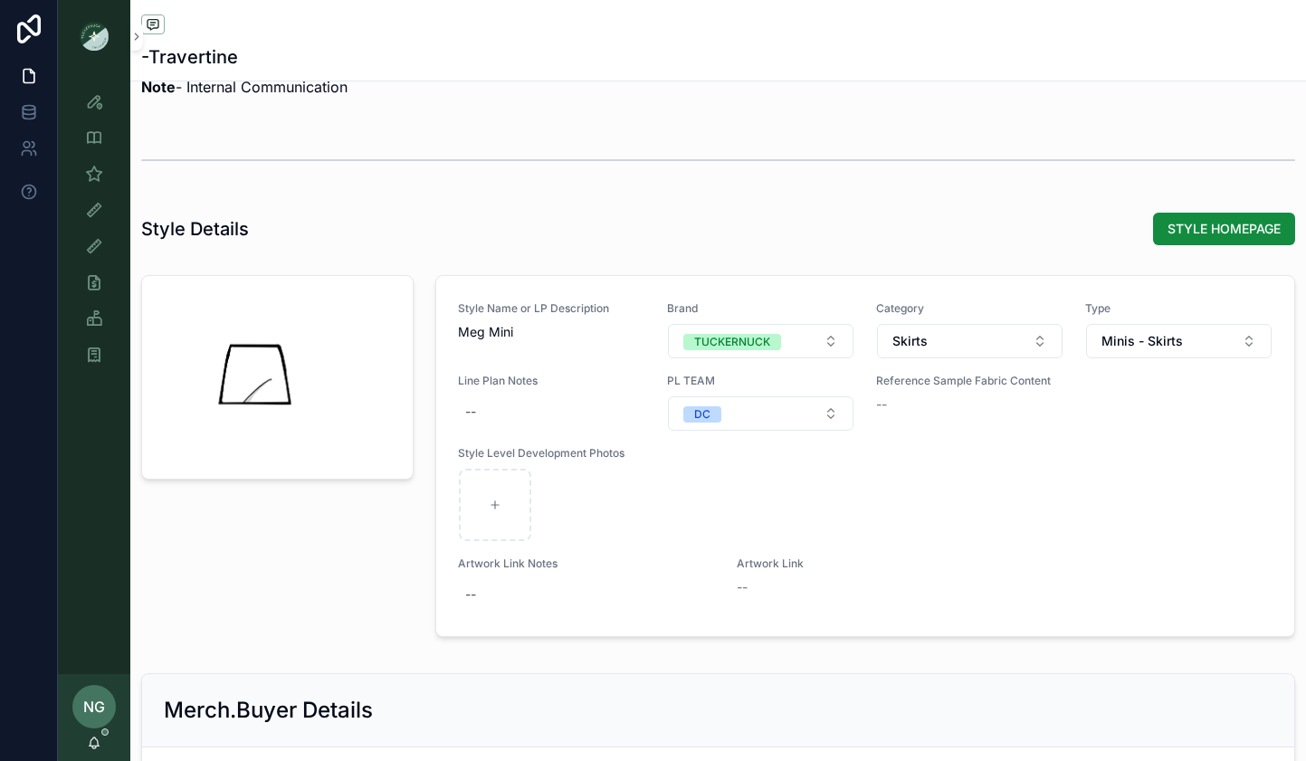
scroll to position [2327, 0]
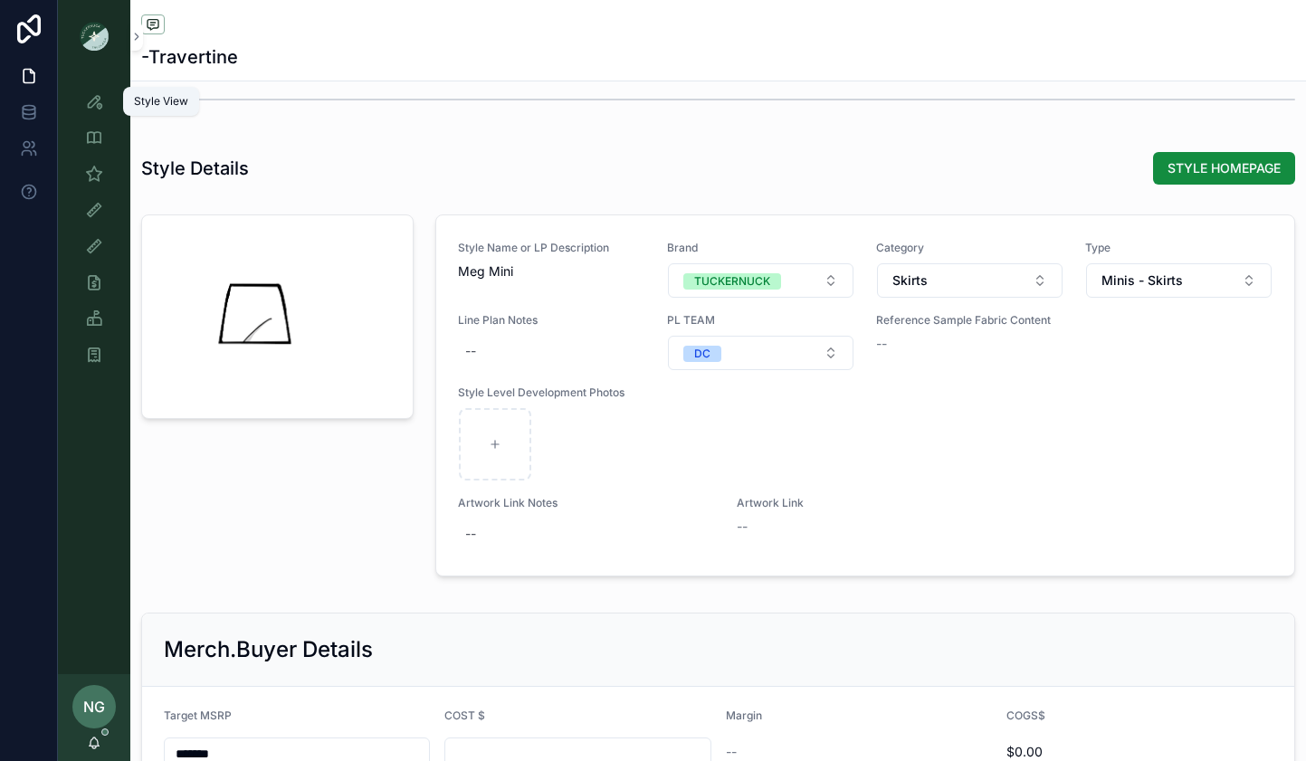
click at [97, 102] on icon "scrollable content" at bounding box center [94, 101] width 18 height 18
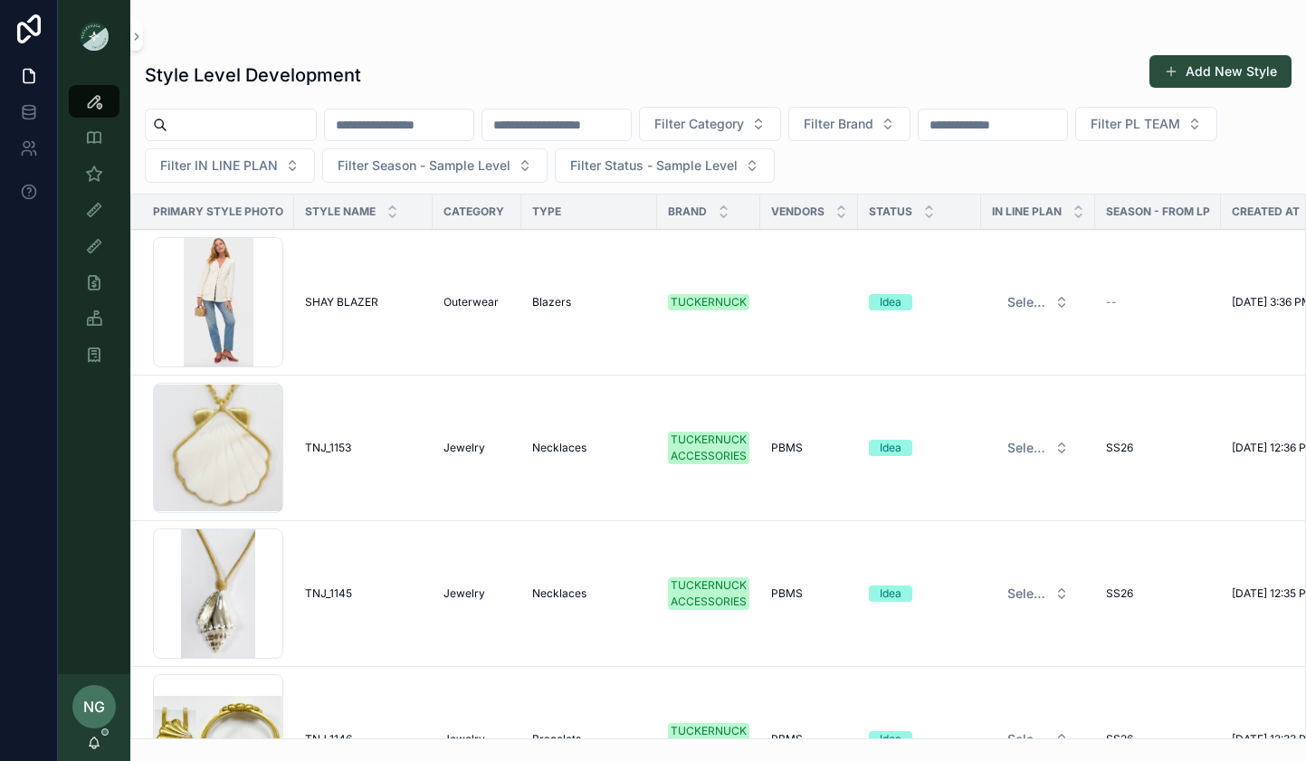
click at [444, 166] on span "Filter Season - Sample Level" at bounding box center [424, 166] width 173 height 18
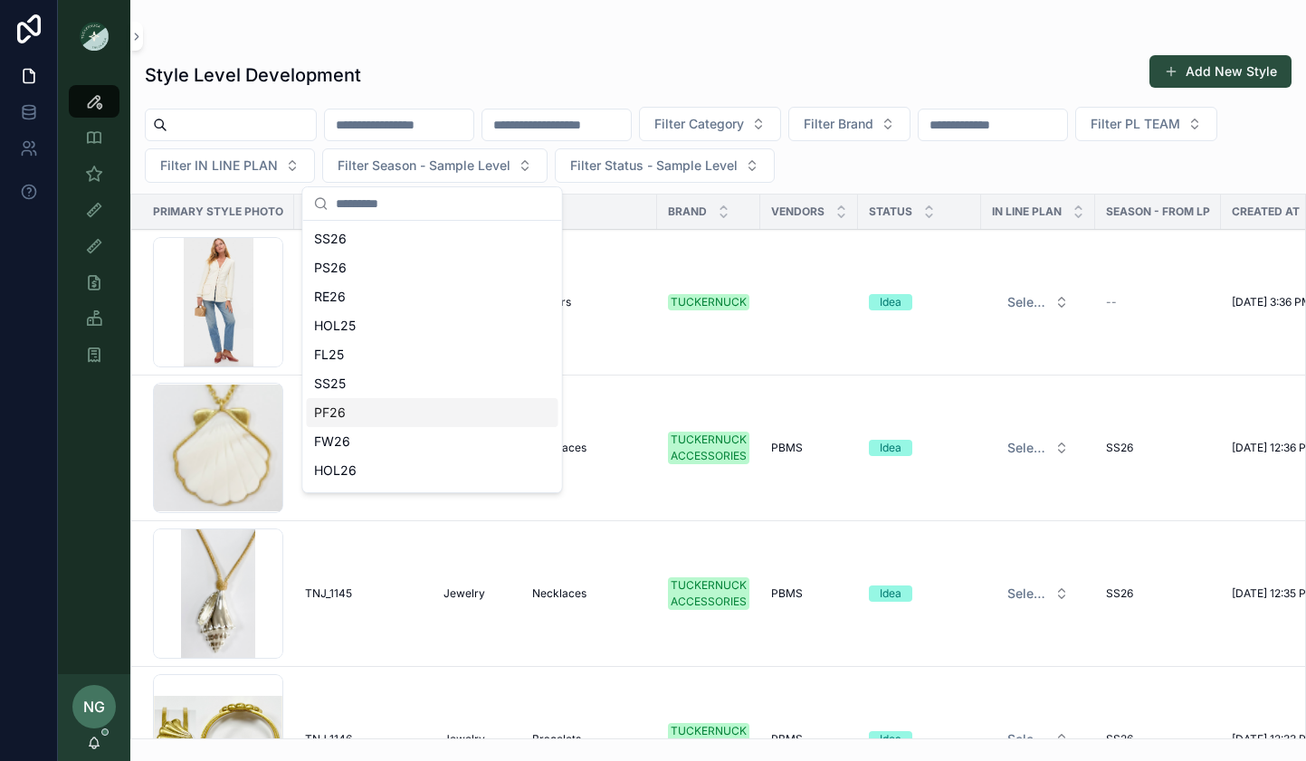
click at [372, 413] on div "PF26" at bounding box center [433, 412] width 252 height 29
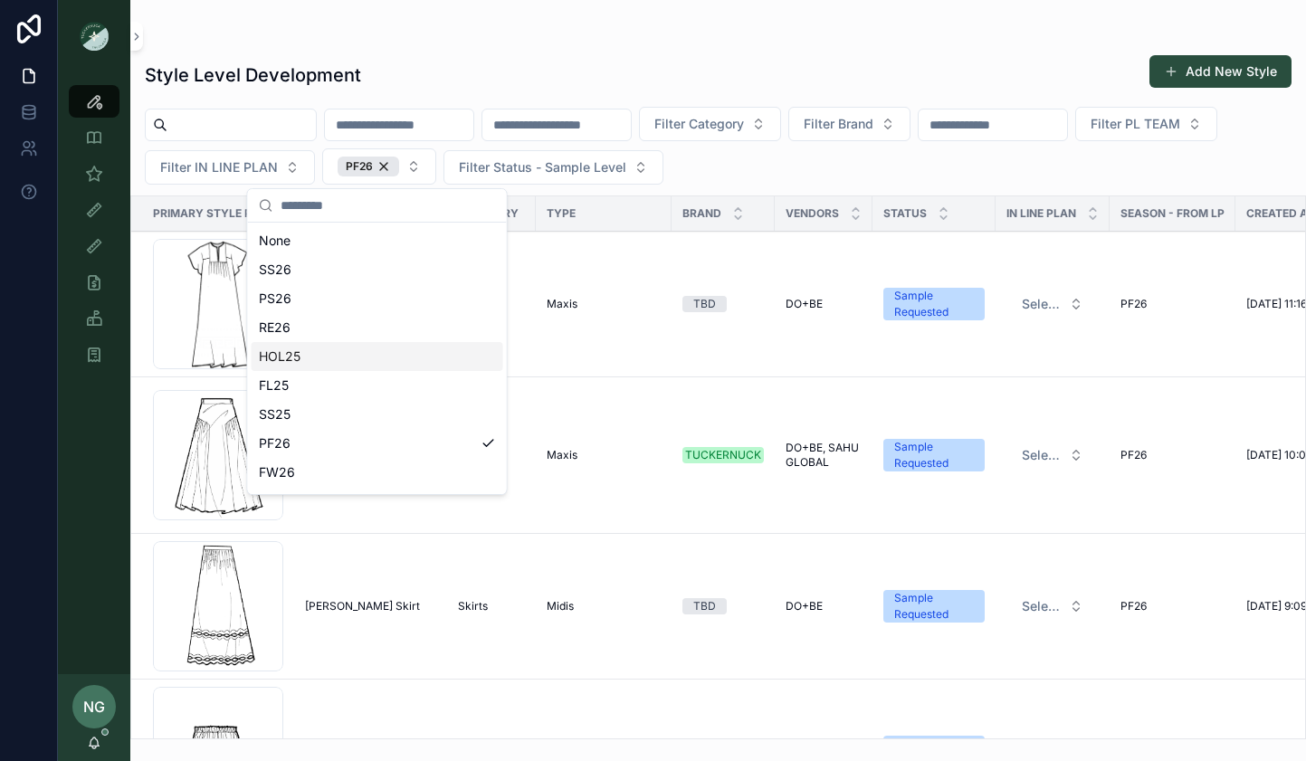
click at [793, 90] on div "Style Level Development Add New Style" at bounding box center [718, 75] width 1147 height 42
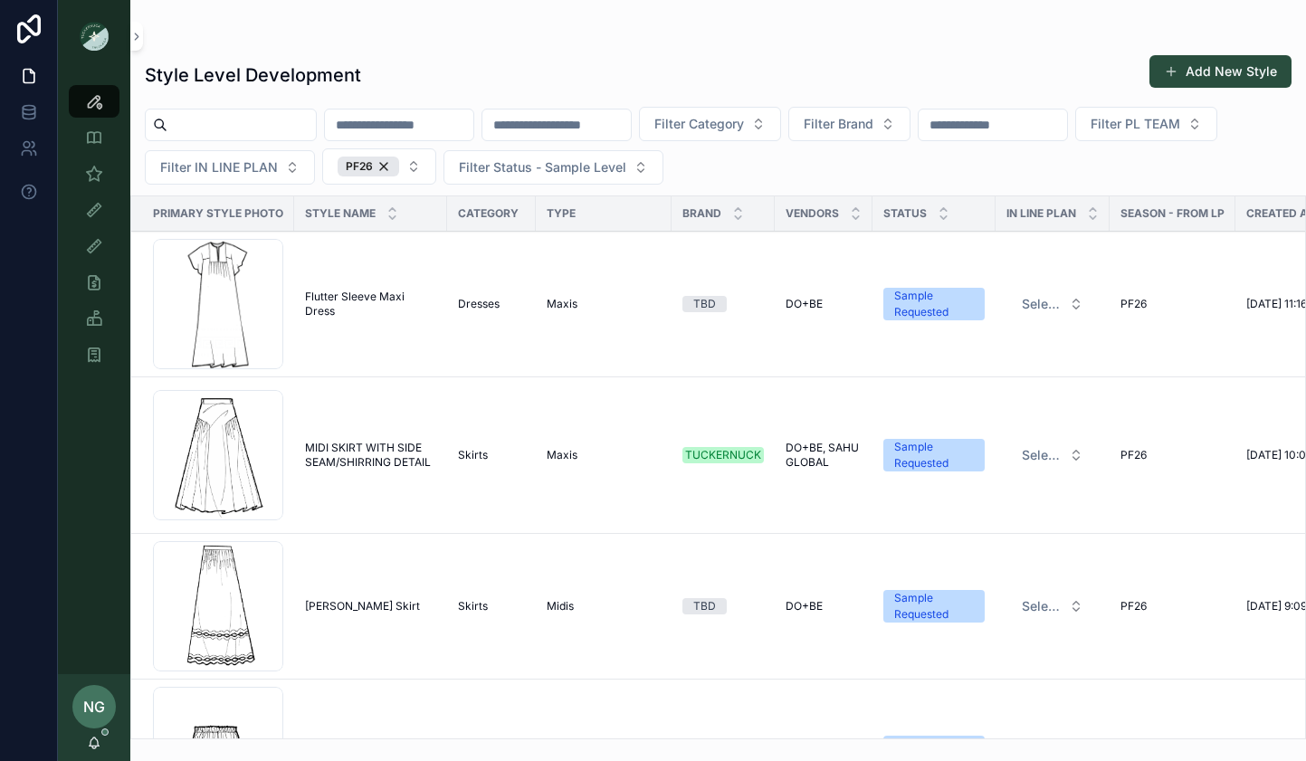
click at [938, 208] on icon "scrollable content" at bounding box center [944, 210] width 12 height 12
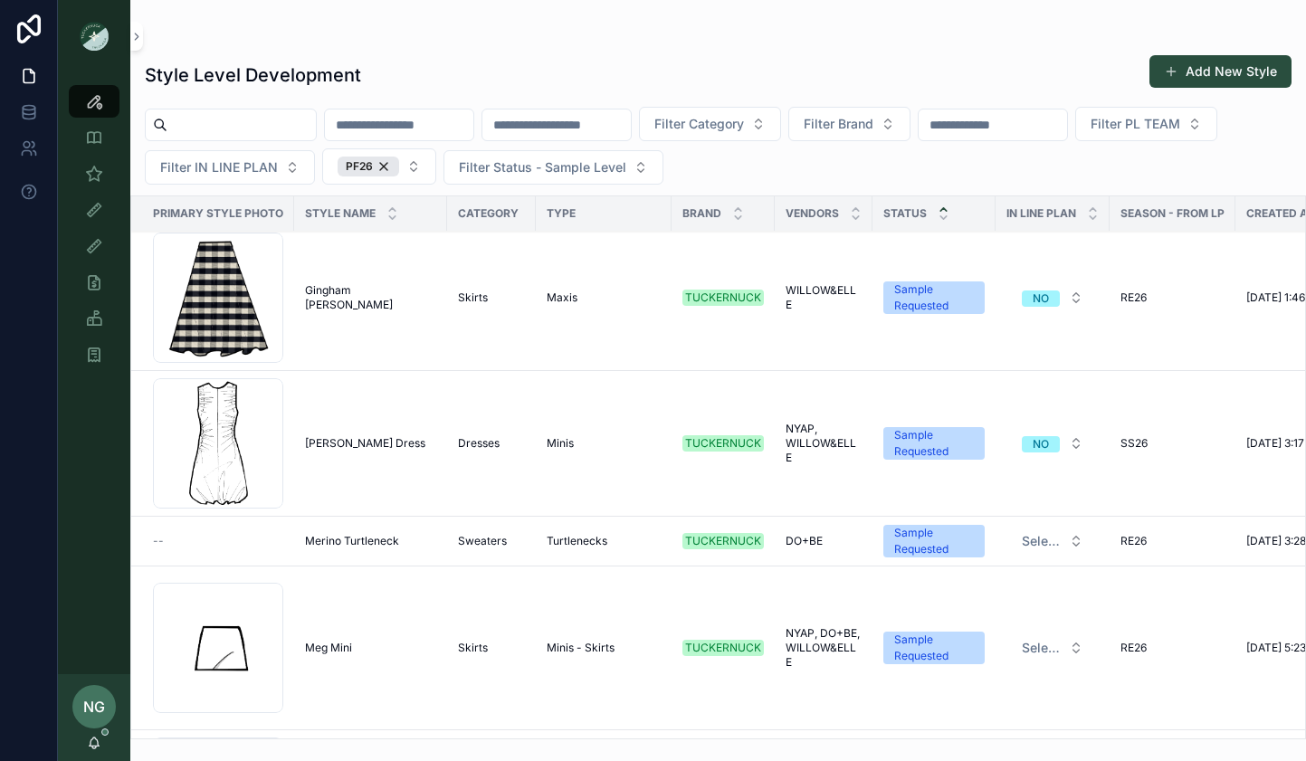
scroll to position [457, 0]
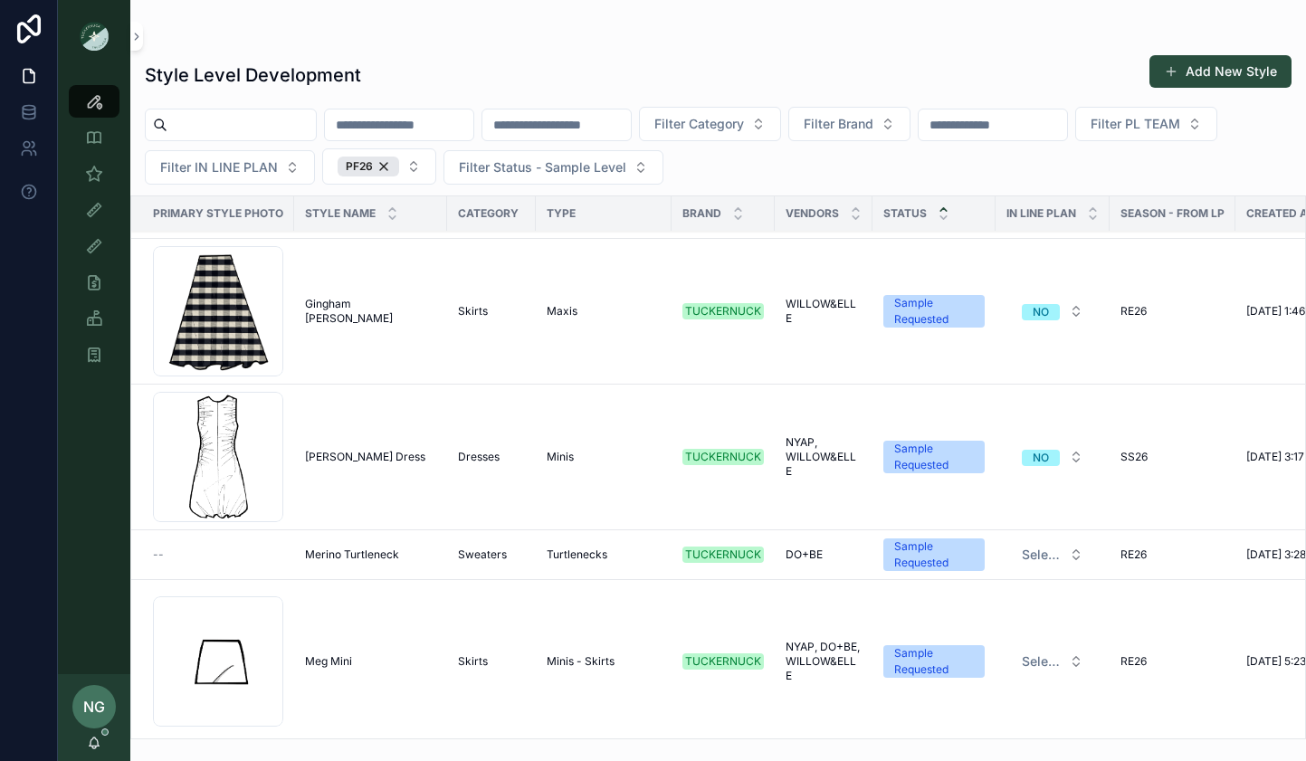
click at [386, 165] on div "PF26" at bounding box center [369, 167] width 62 height 20
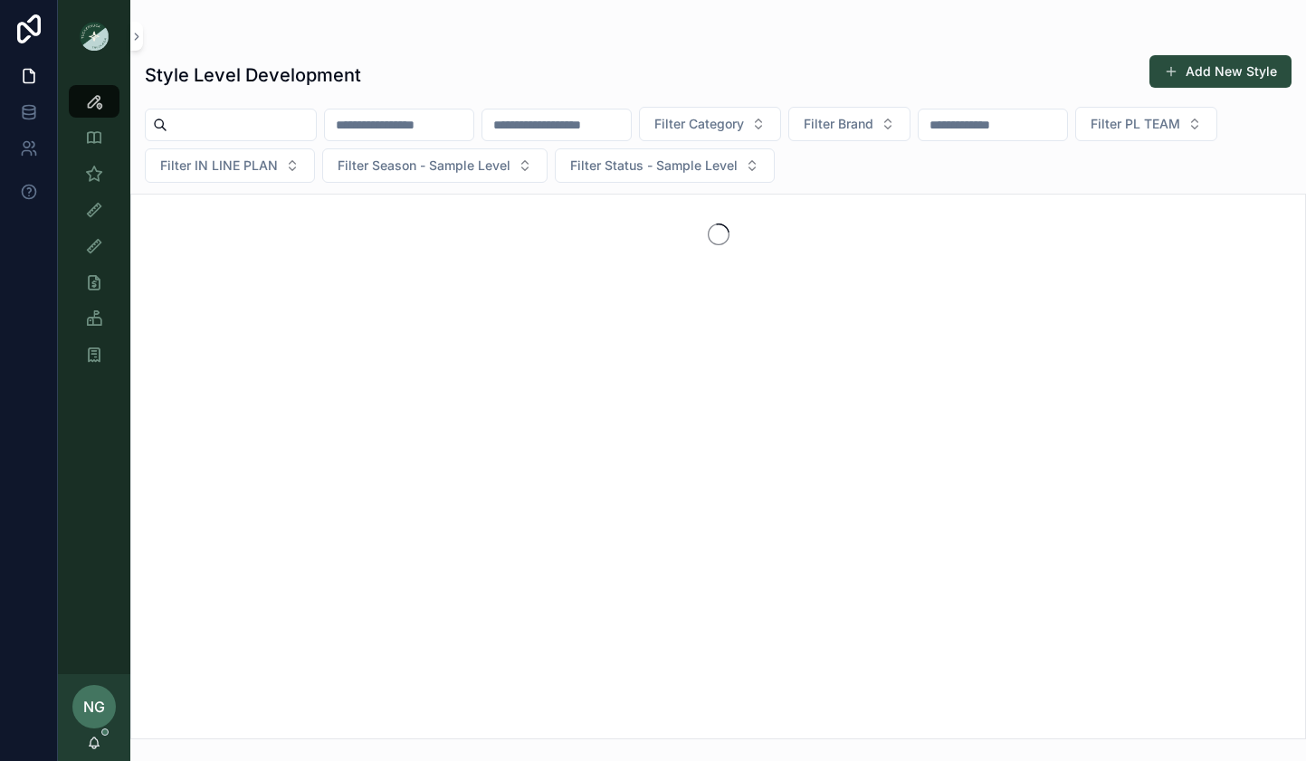
click at [393, 127] on input "scrollable content" at bounding box center [399, 124] width 148 height 25
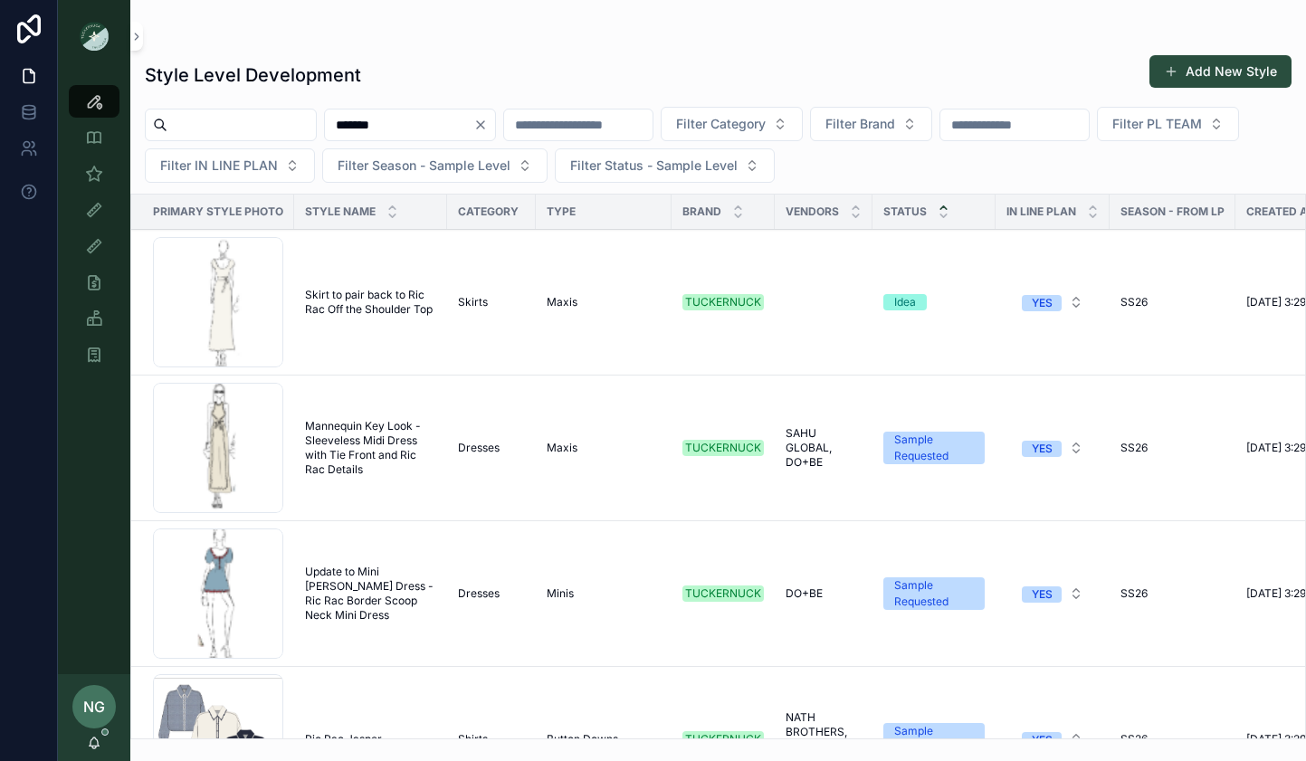
drag, startPoint x: 397, startPoint y: 121, endPoint x: 256, endPoint y: 112, distance: 141.5
click at [256, 112] on div "******* Filter Category Filter Brand Filter PL TEAM Filter IN LINE PLAN Filter …" at bounding box center [718, 145] width 1176 height 76
type input "**********"
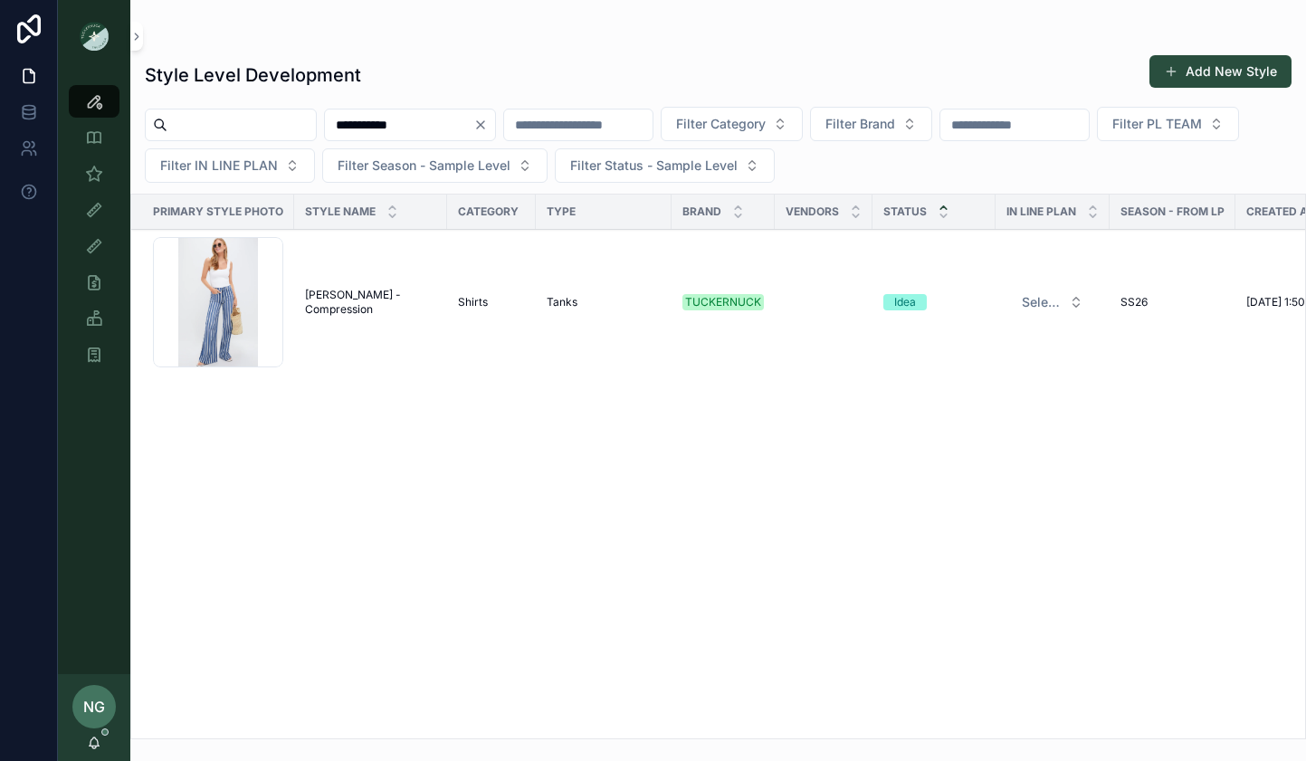
click at [474, 127] on input "**********" at bounding box center [399, 124] width 148 height 25
drag, startPoint x: 512, startPoint y: 129, endPoint x: 537, endPoint y: 127, distance: 24.5
click at [488, 129] on icon "Clear" at bounding box center [481, 125] width 14 height 14
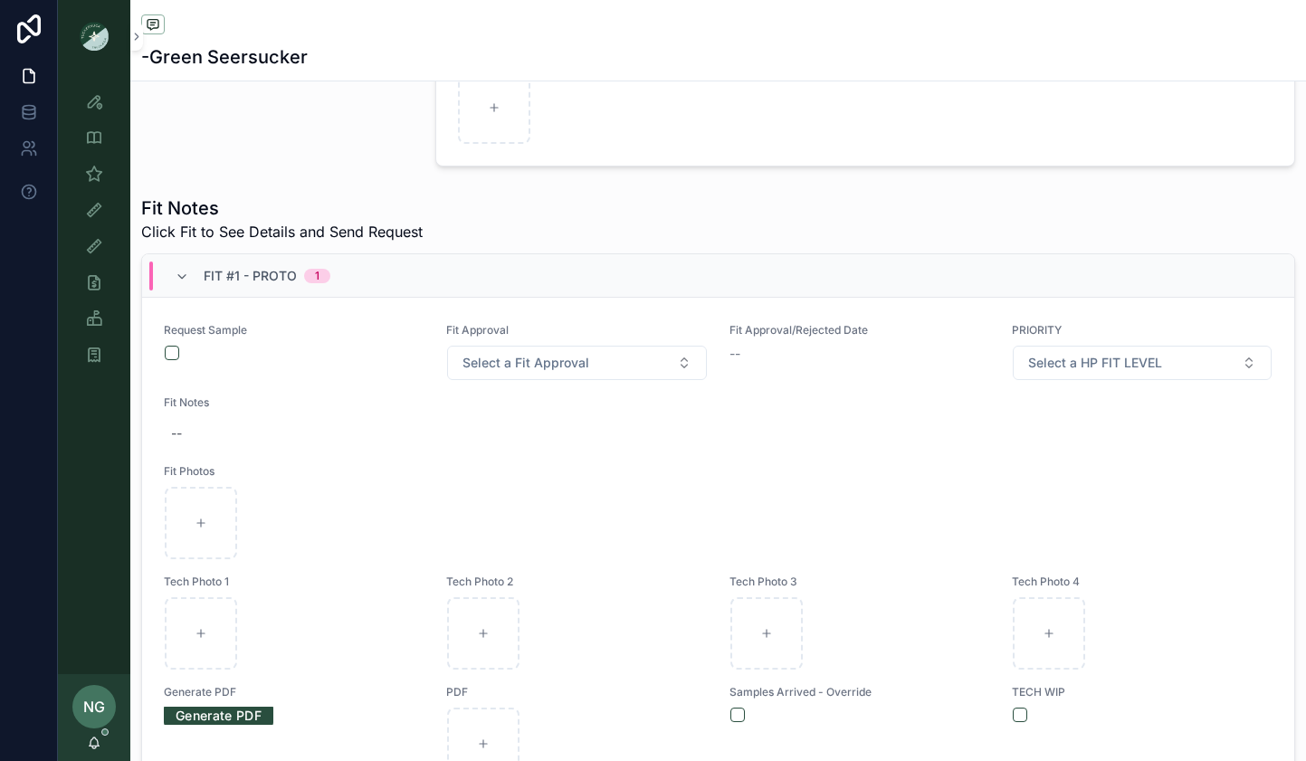
scroll to position [800, 0]
